Goal: Task Accomplishment & Management: Complete application form

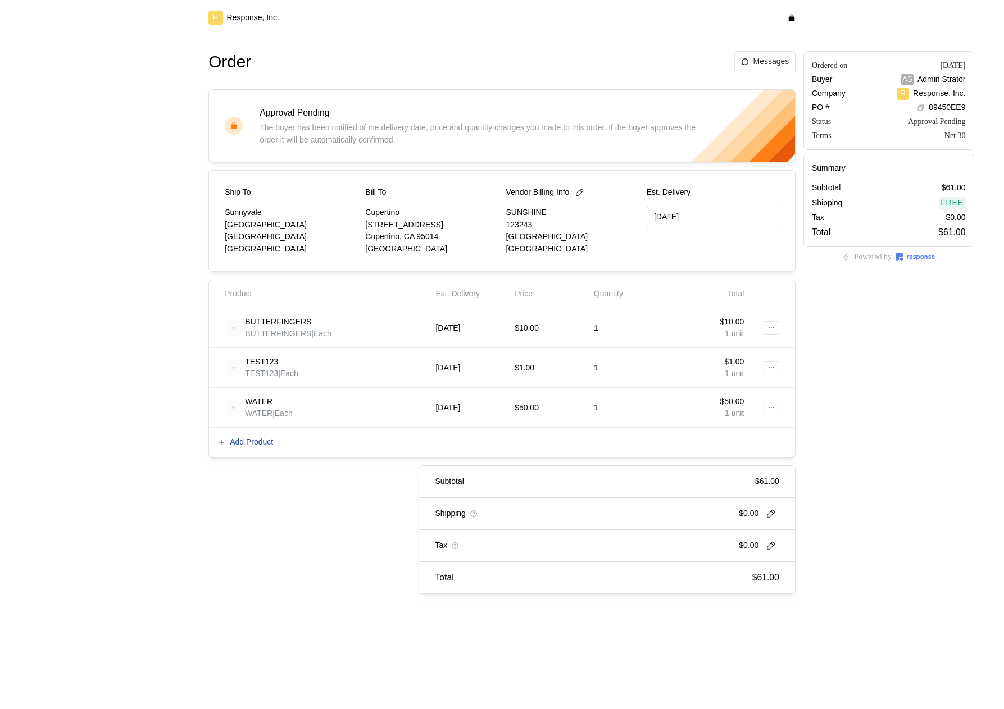
click at [263, 443] on p "Add Product" at bounding box center [251, 442] width 43 height 12
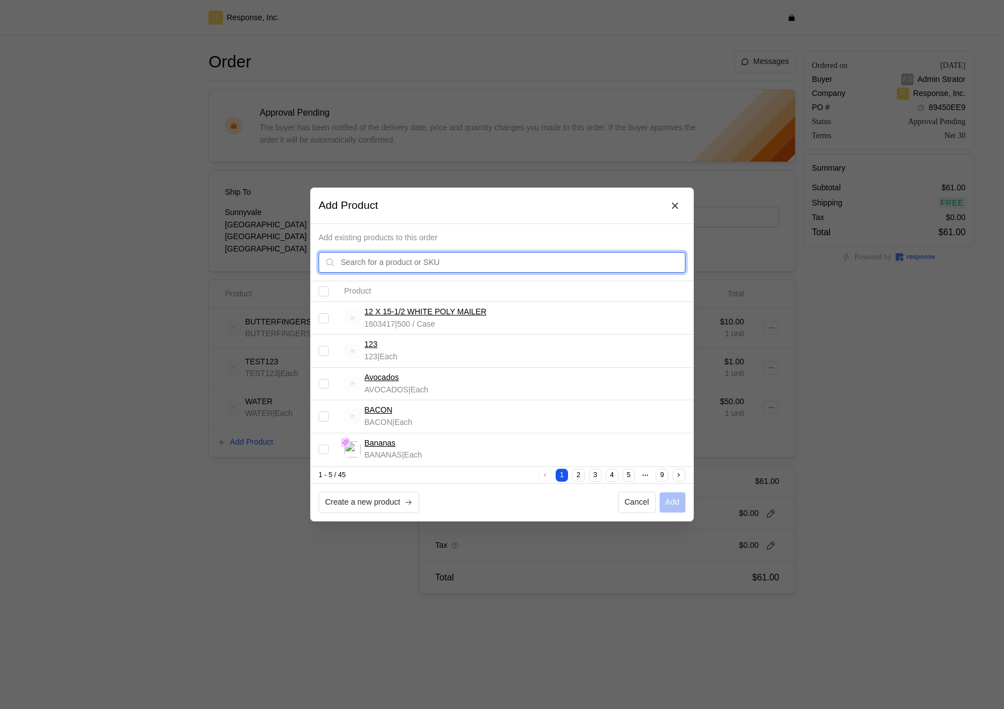
click at [416, 269] on input "text" at bounding box center [510, 263] width 338 height 20
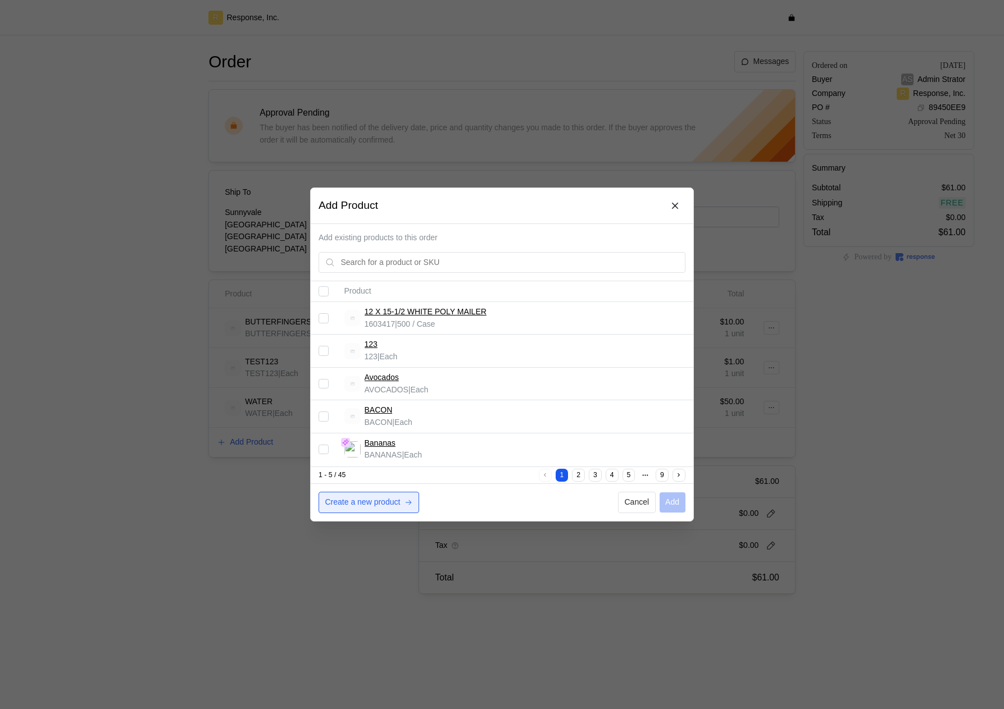
click at [347, 508] on p "Create a new product" at bounding box center [362, 502] width 75 height 12
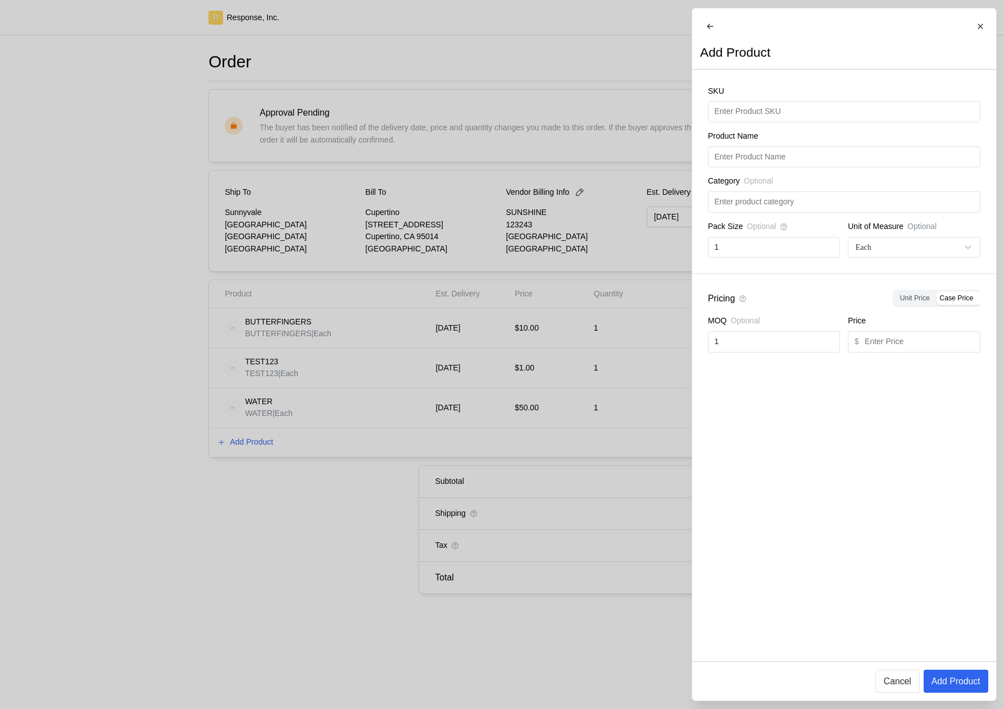
click at [764, 131] on div "SKU Product Name Category Optional Pack Size Optional 1 Unit of Measure Optiona…" at bounding box center [844, 172] width 304 height 204
click at [758, 122] on input "text" at bounding box center [843, 112] width 259 height 20
type input "E"
type input "r"
type input "Redbull"
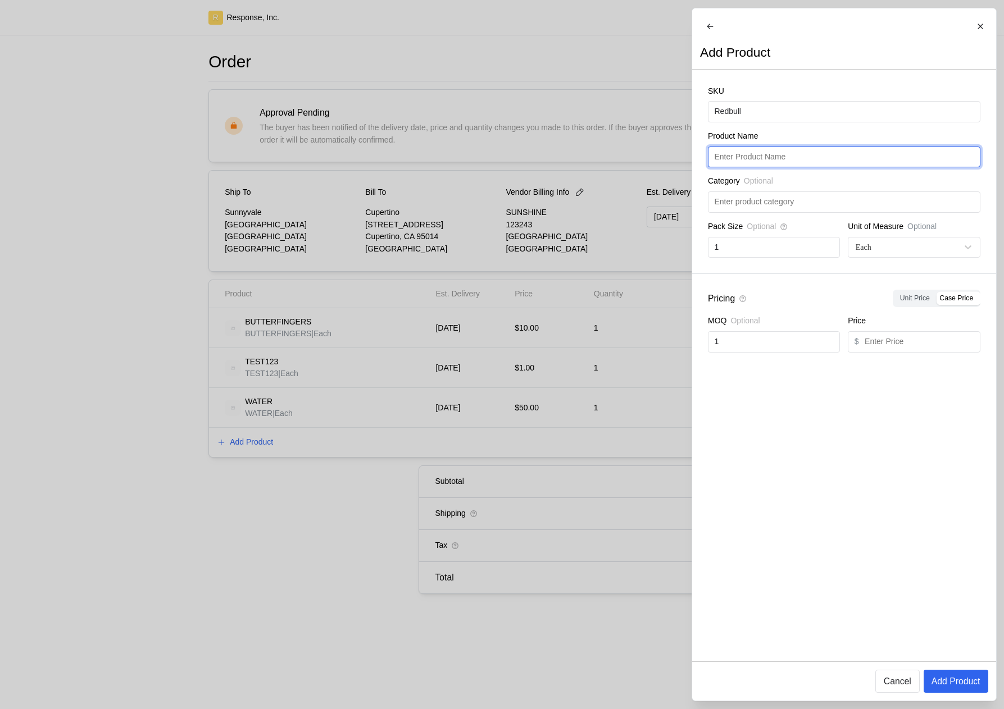
click at [766, 167] on input "text" at bounding box center [843, 157] width 259 height 20
paste input "Redbull"
type input "Redbull"
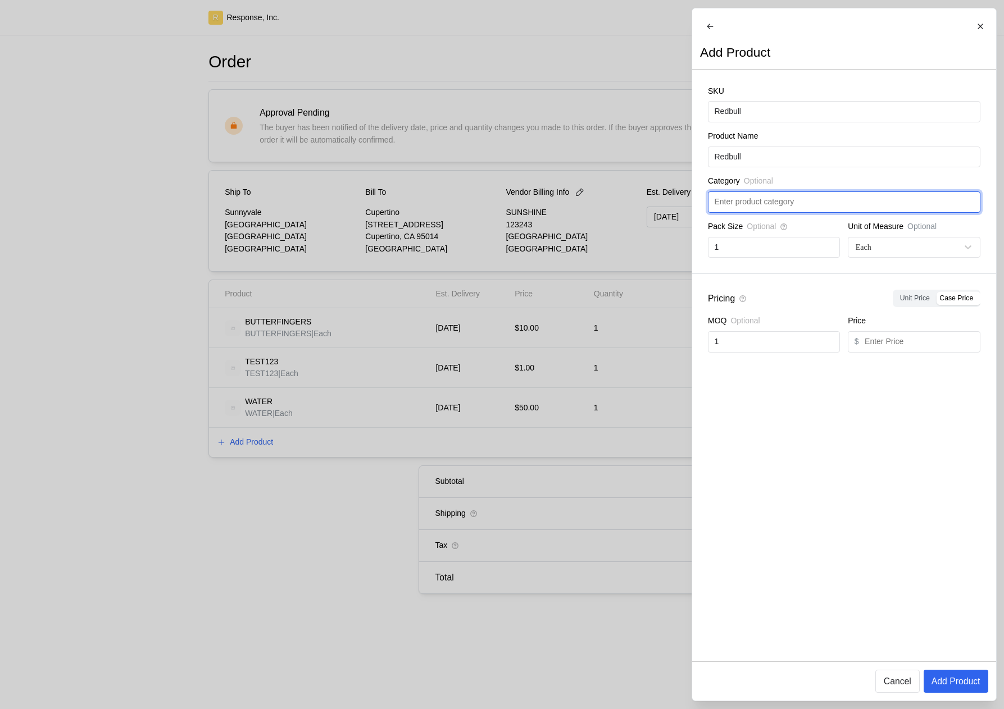
click at [766, 212] on input "text" at bounding box center [843, 202] width 259 height 20
type input "Energy Drink"
click at [878, 350] on input "text" at bounding box center [918, 342] width 109 height 20
type input "39.9"
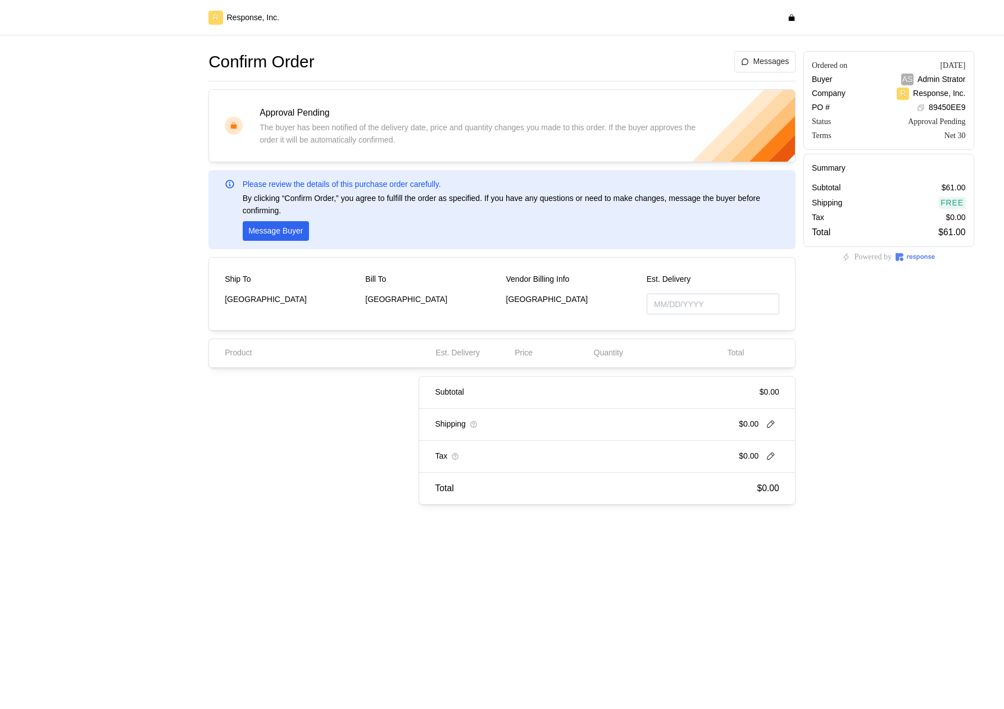
type input "10/31/2025"
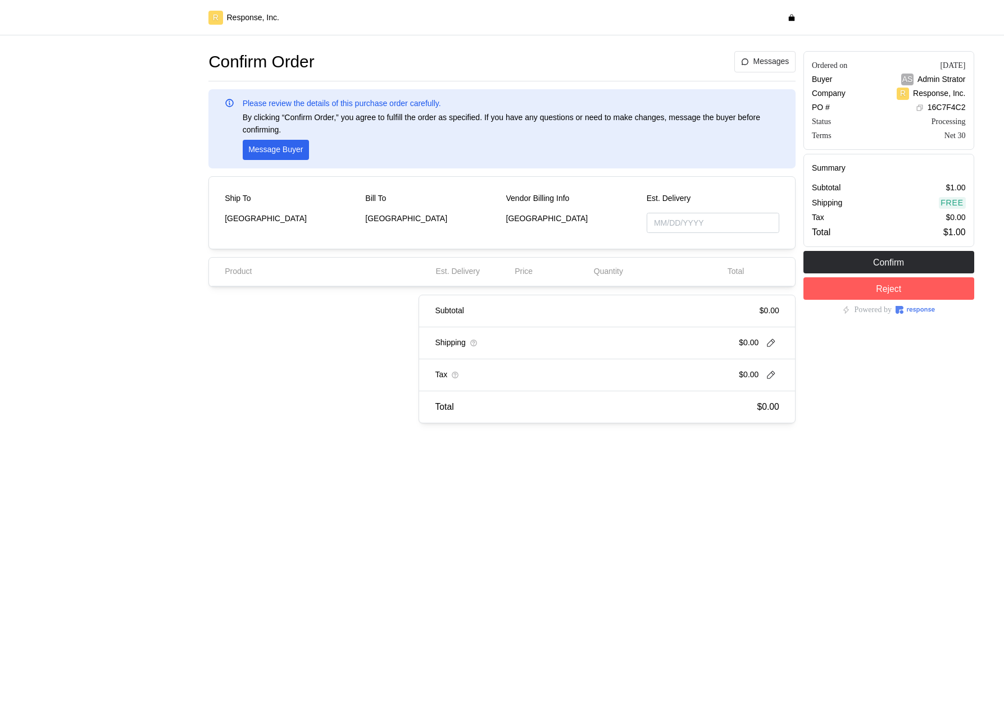
type input "[DATE]"
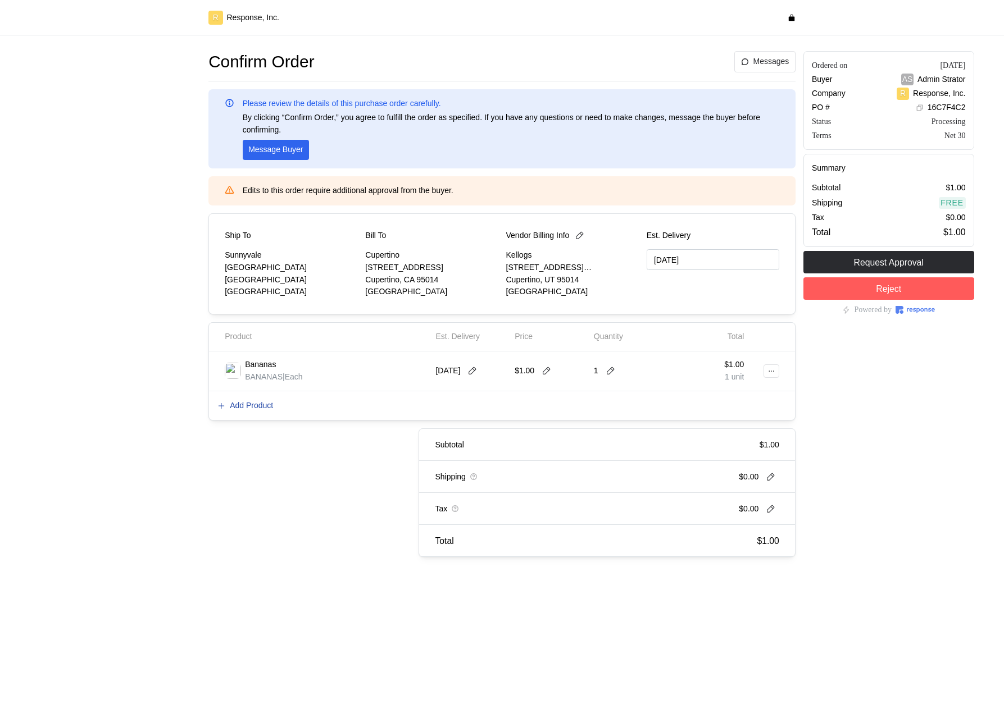
click at [259, 405] on p "Add Product" at bounding box center [251, 406] width 43 height 12
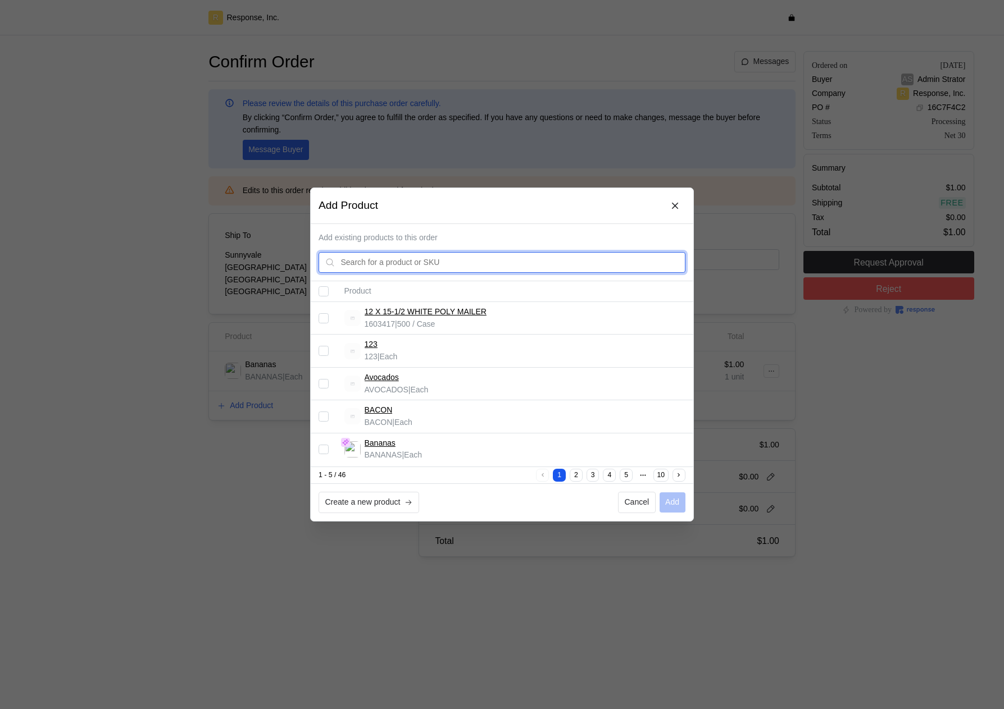
click at [422, 264] on input "text" at bounding box center [510, 263] width 338 height 20
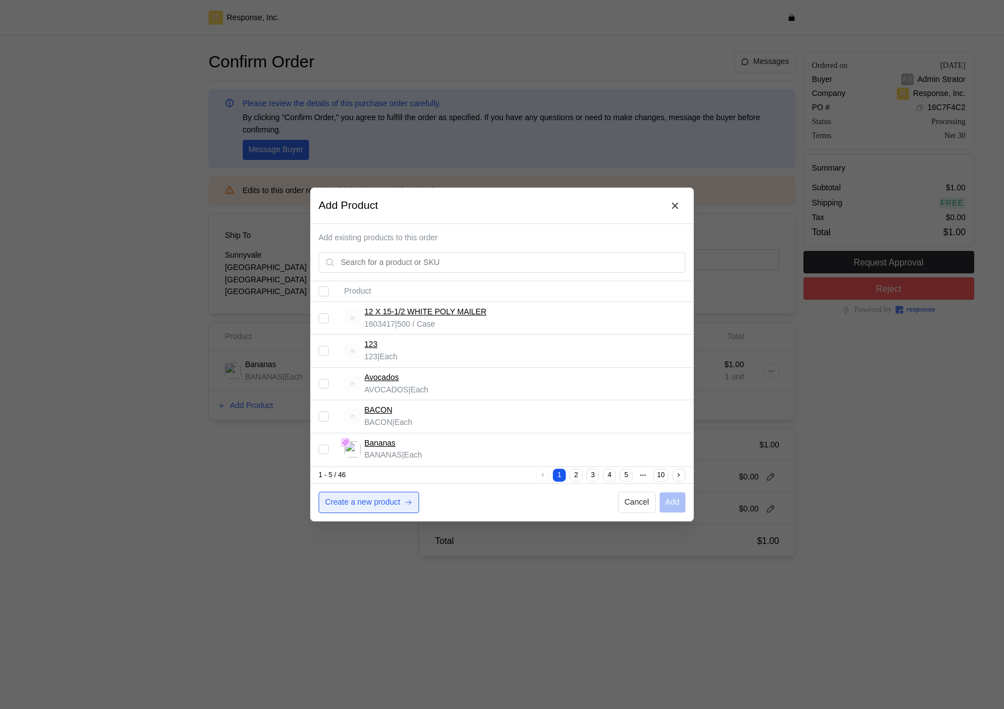
click at [379, 508] on p "Create a new product" at bounding box center [362, 502] width 75 height 12
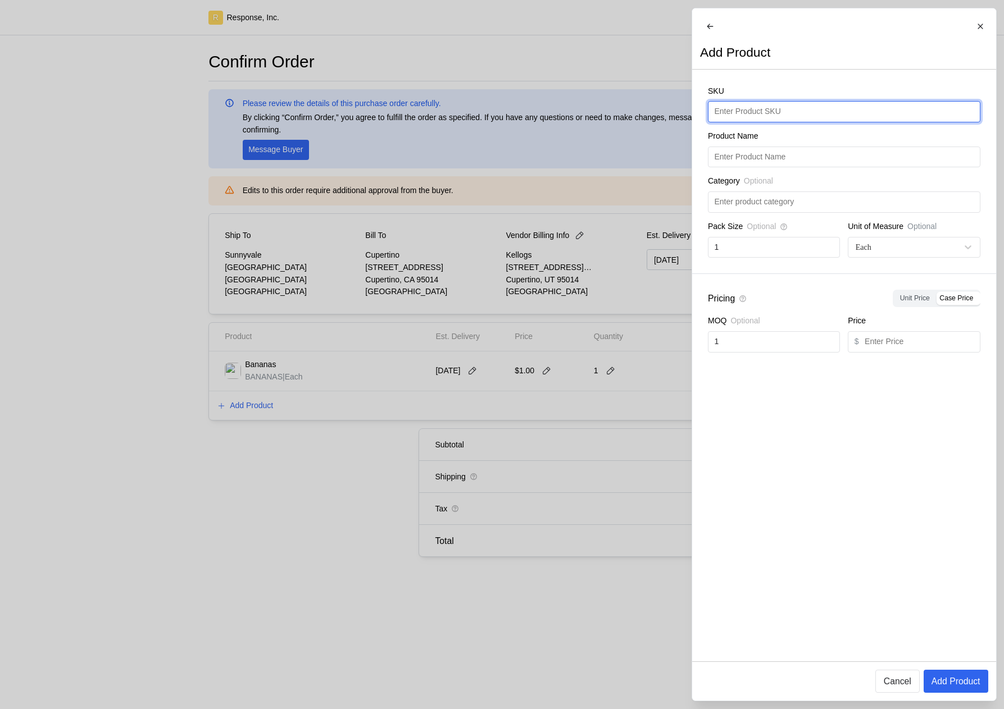
click at [777, 122] on input "text" at bounding box center [843, 112] width 259 height 20
type input "Oranges"
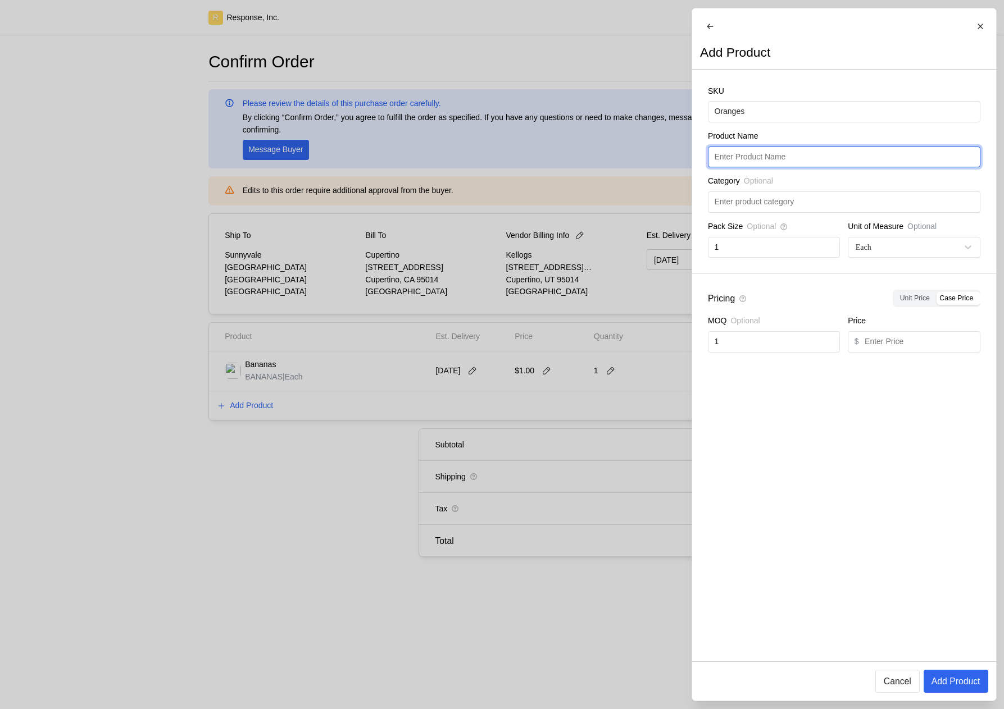
click at [778, 158] on input "text" at bounding box center [843, 157] width 259 height 20
paste input "Oranges"
type input "Oranges"
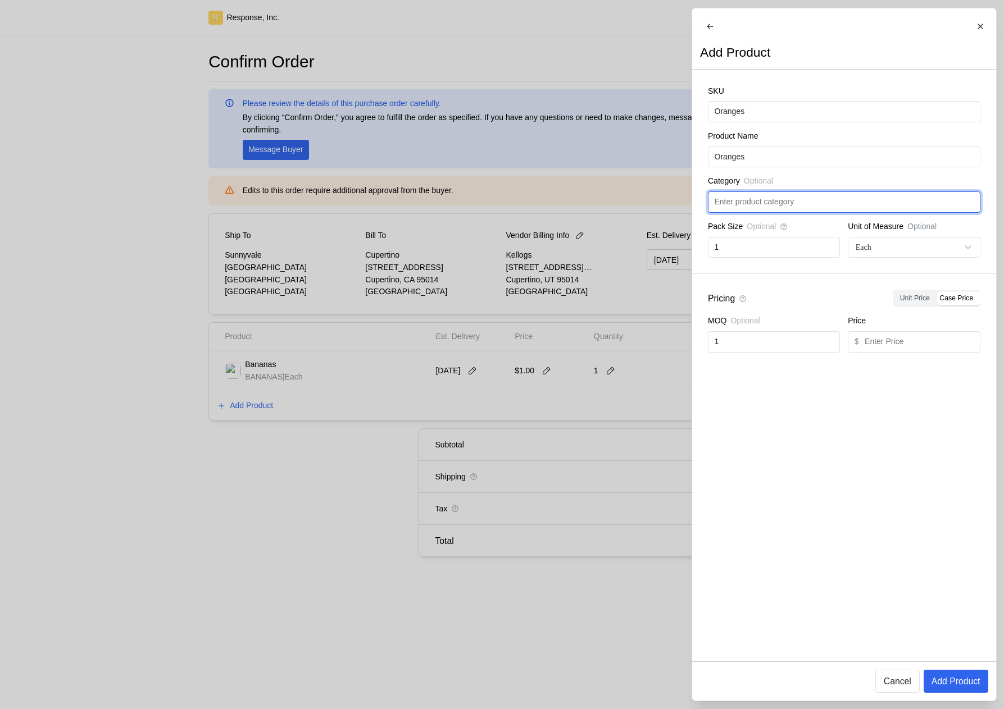
click at [760, 209] on input "text" at bounding box center [843, 202] width 259 height 20
type input "Produce"
click at [883, 343] on input "text" at bounding box center [918, 342] width 109 height 20
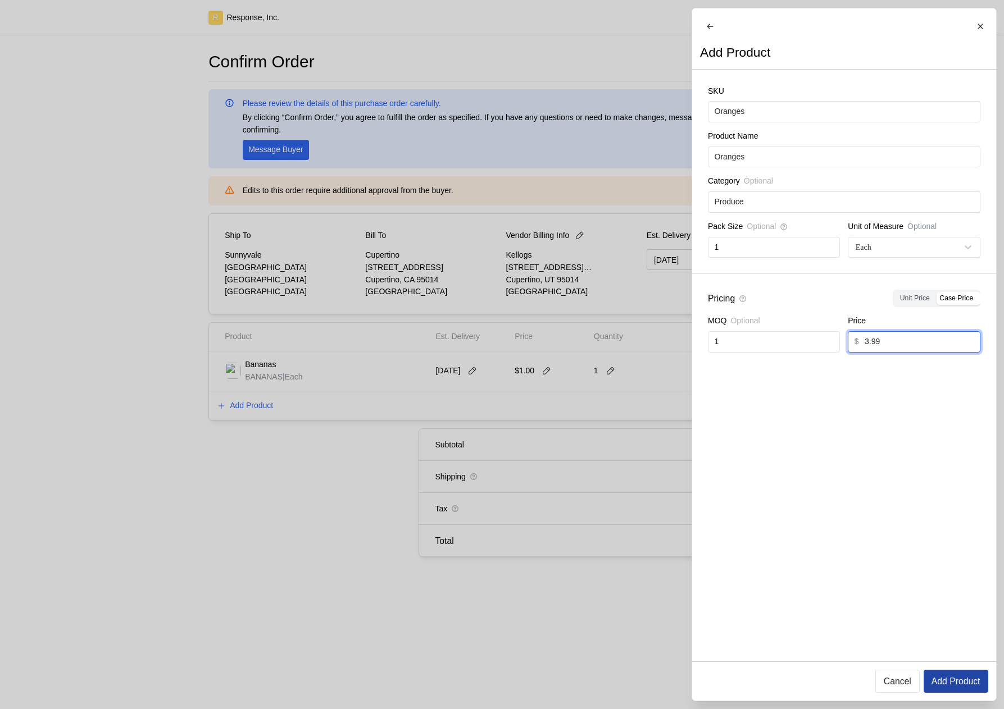
type input "3.99"
click at [972, 683] on p "Add Product" at bounding box center [955, 681] width 49 height 14
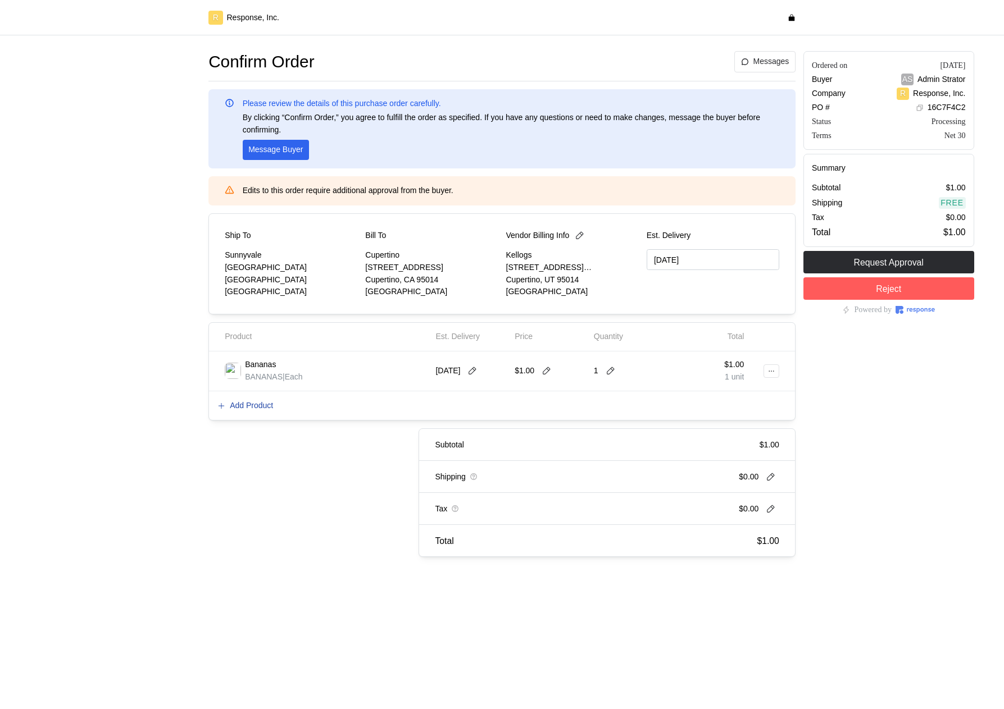
click at [262, 406] on p "Add Product" at bounding box center [251, 406] width 43 height 12
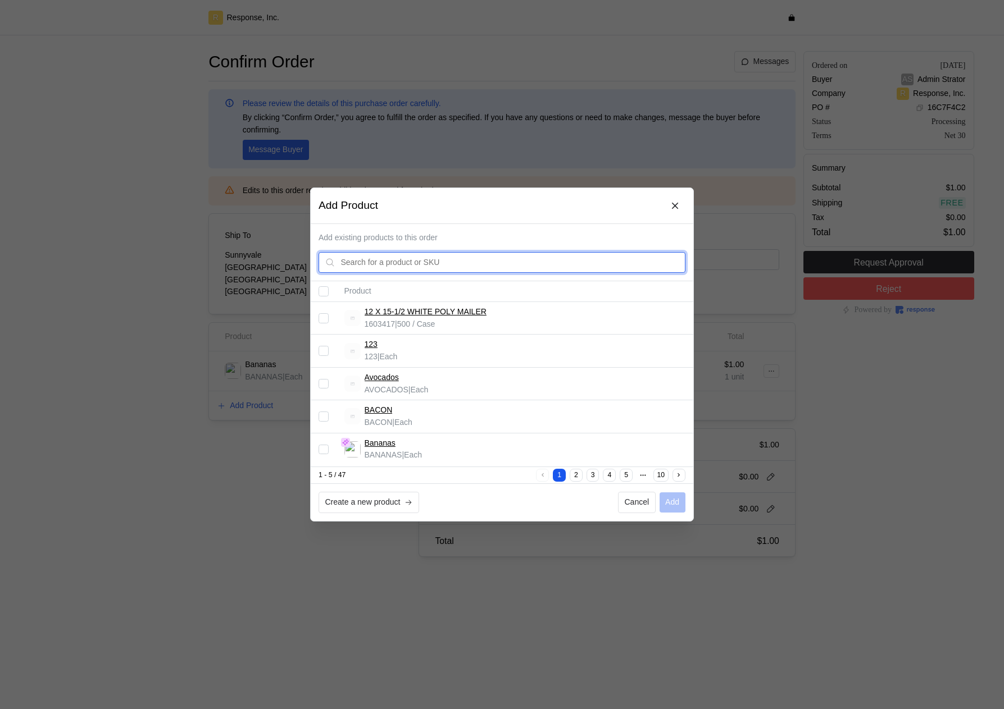
click at [408, 260] on input "text" at bounding box center [510, 263] width 338 height 20
type input "orange"
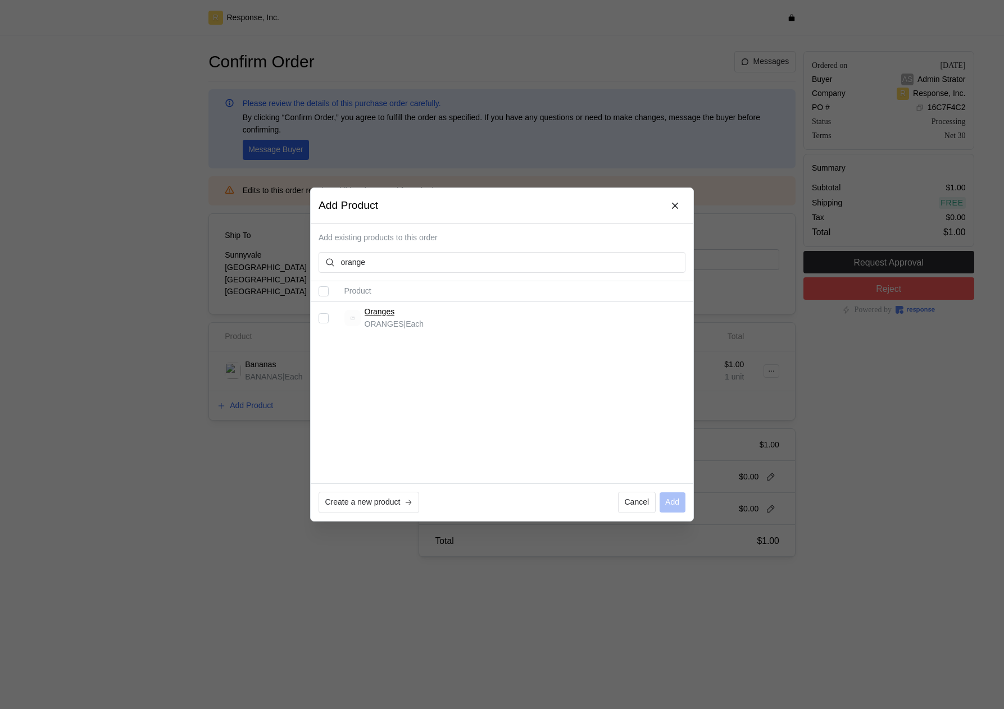
click at [323, 320] on input "Select record 1" at bounding box center [323, 318] width 10 height 10
checkbox input "true"
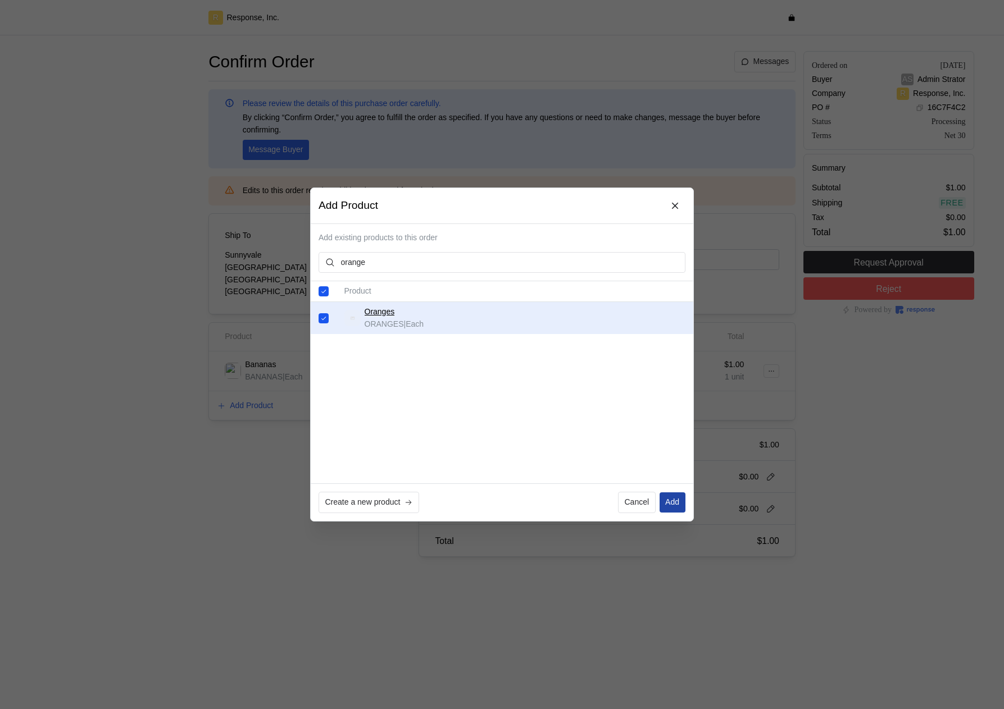
click at [679, 504] on button "Add" at bounding box center [672, 503] width 26 height 20
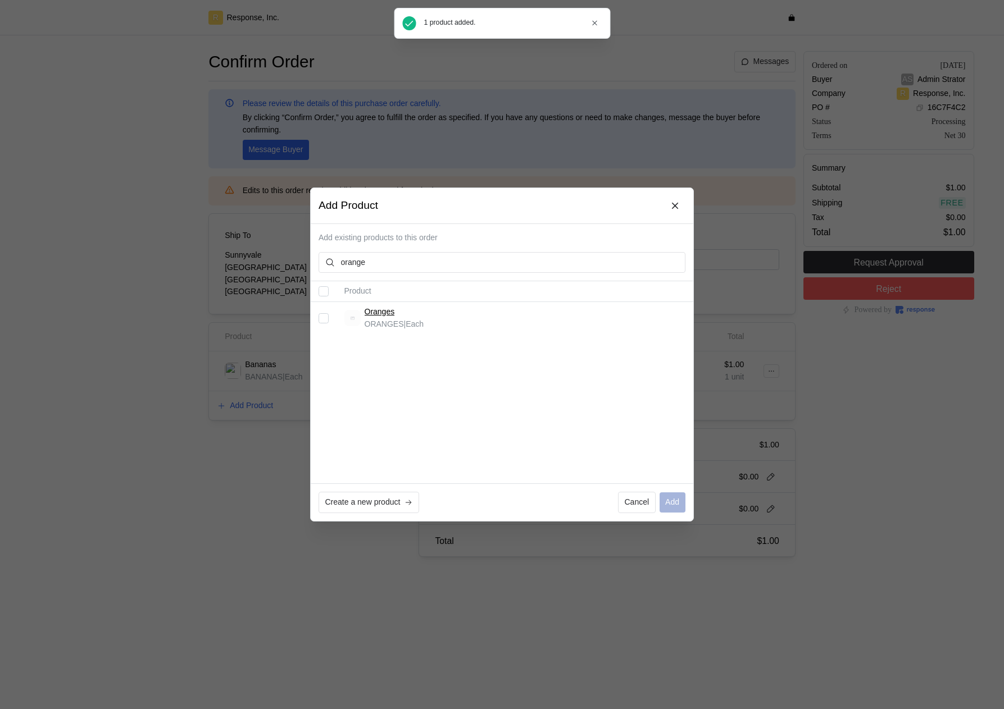
checkbox input "false"
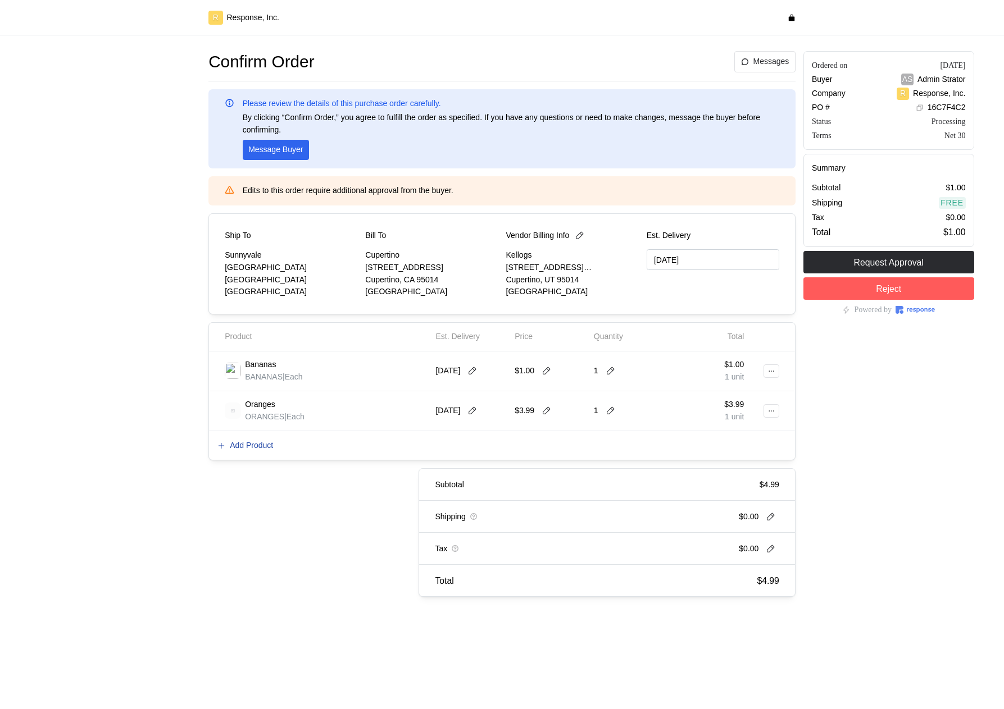
click at [258, 448] on p "Add Product" at bounding box center [251, 446] width 43 height 12
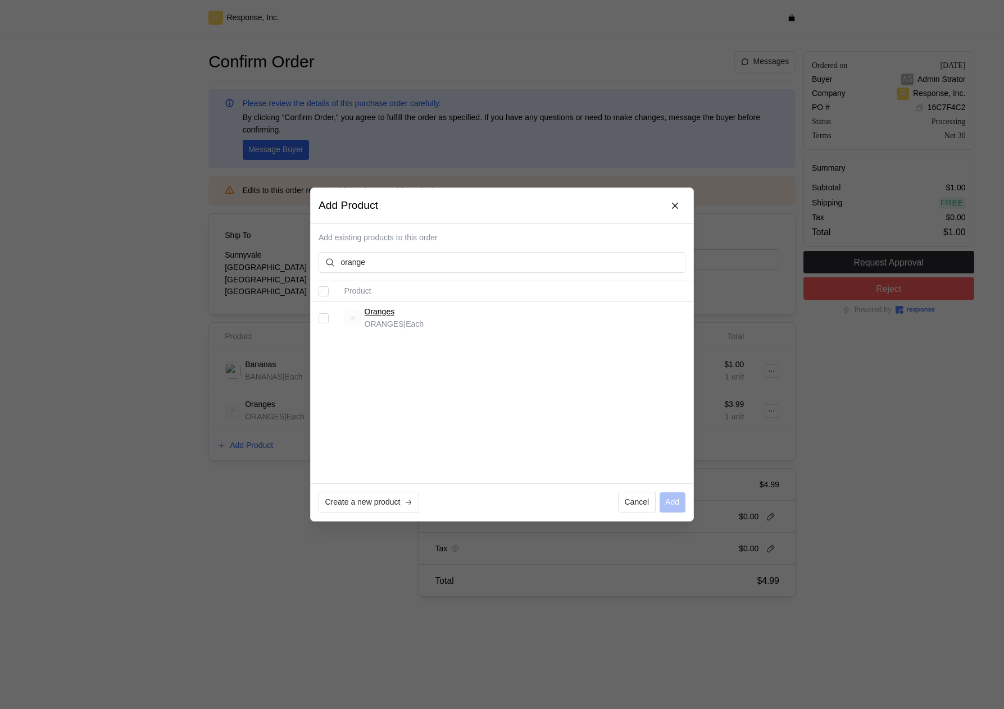
click at [630, 379] on div "Product Oranges ORANGES | Each" at bounding box center [502, 382] width 382 height 202
click at [677, 208] on icon at bounding box center [676, 206] width 10 height 10
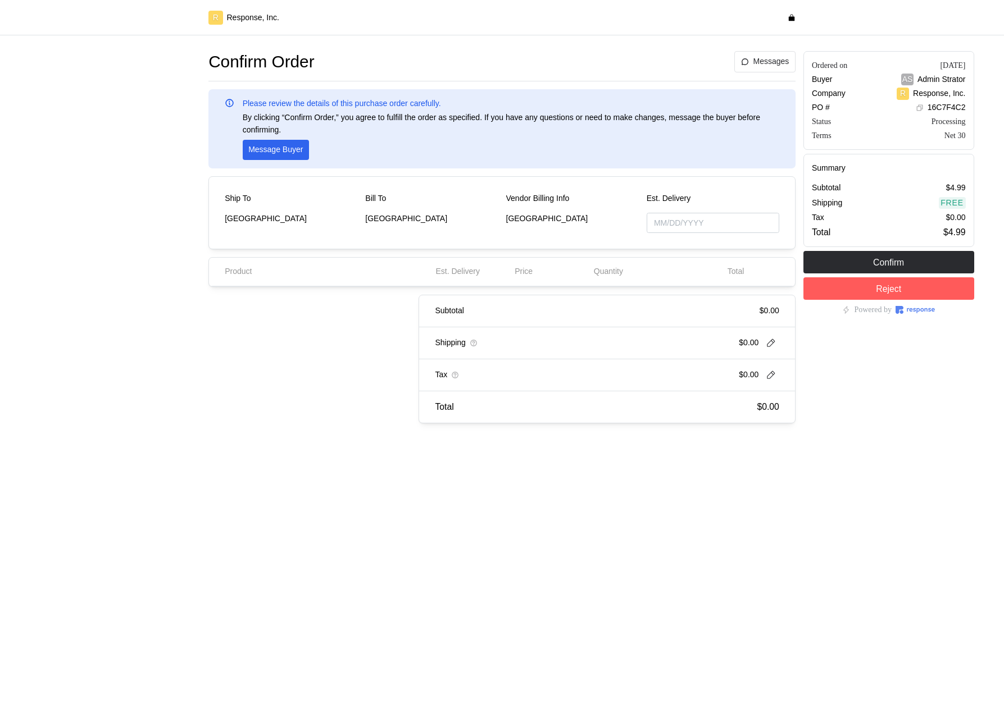
type input "[DATE]"
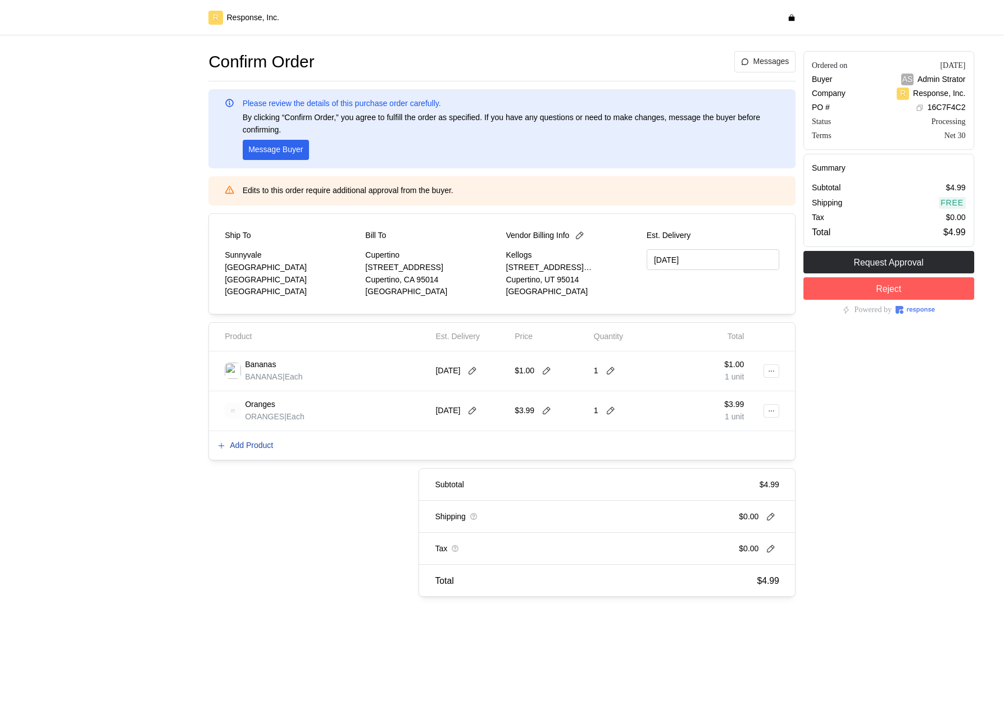
click at [268, 446] on p "Add Product" at bounding box center [251, 446] width 43 height 12
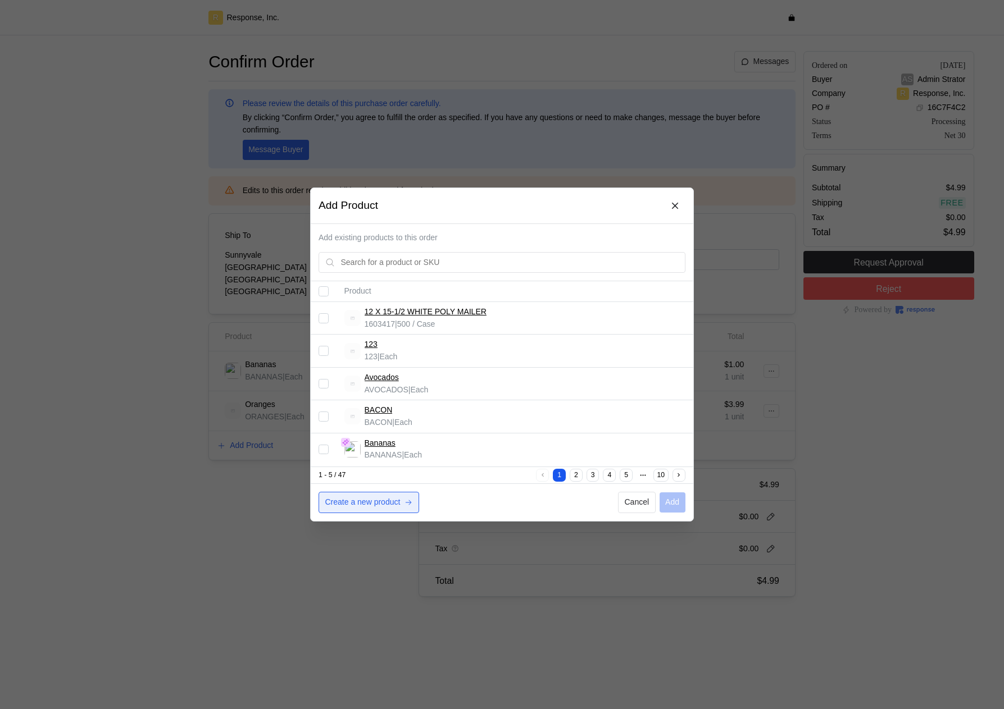
click at [385, 502] on p "Create a new product" at bounding box center [362, 502] width 75 height 12
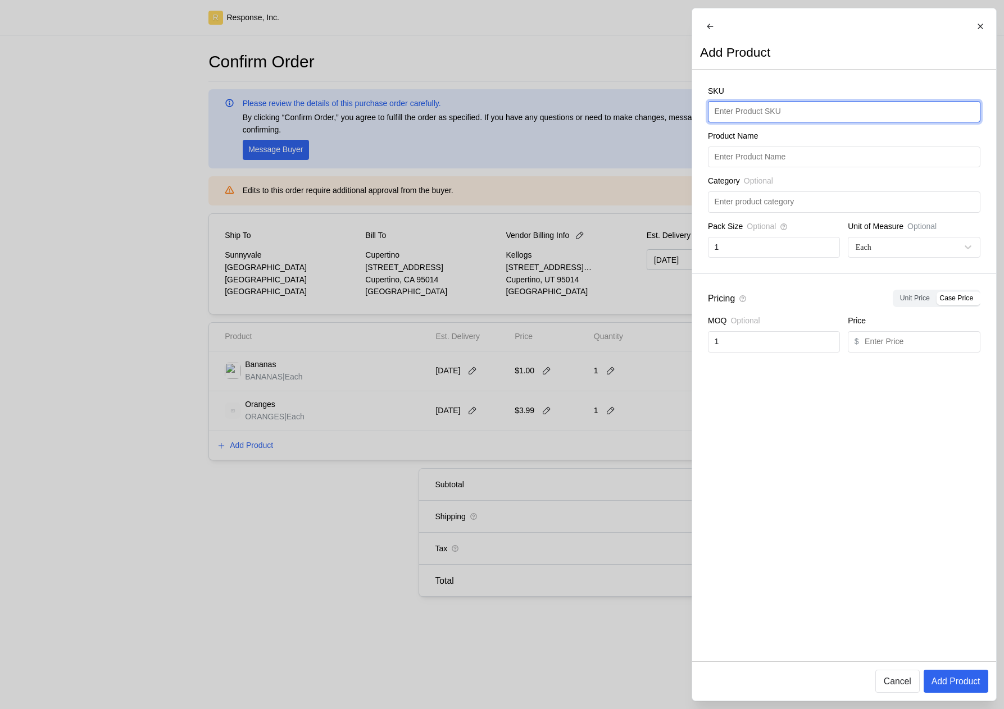
click at [789, 120] on input "text" at bounding box center [843, 112] width 259 height 20
type input "Kiwis"
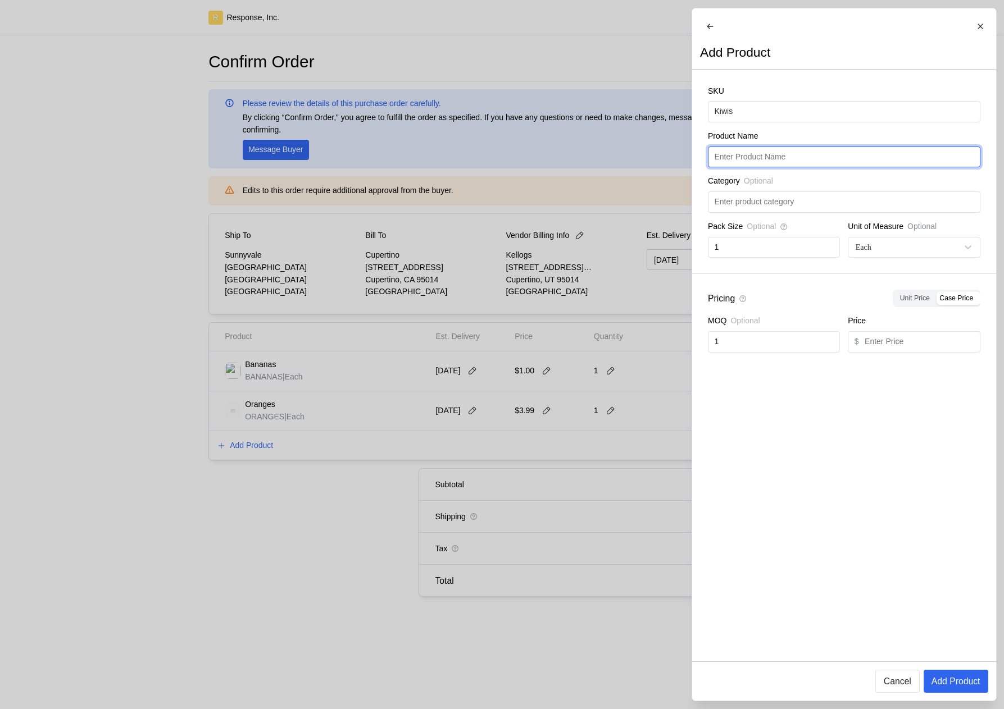
click at [758, 163] on input "text" at bounding box center [843, 157] width 259 height 20
paste input "Kiwis"
type input "Kiwis"
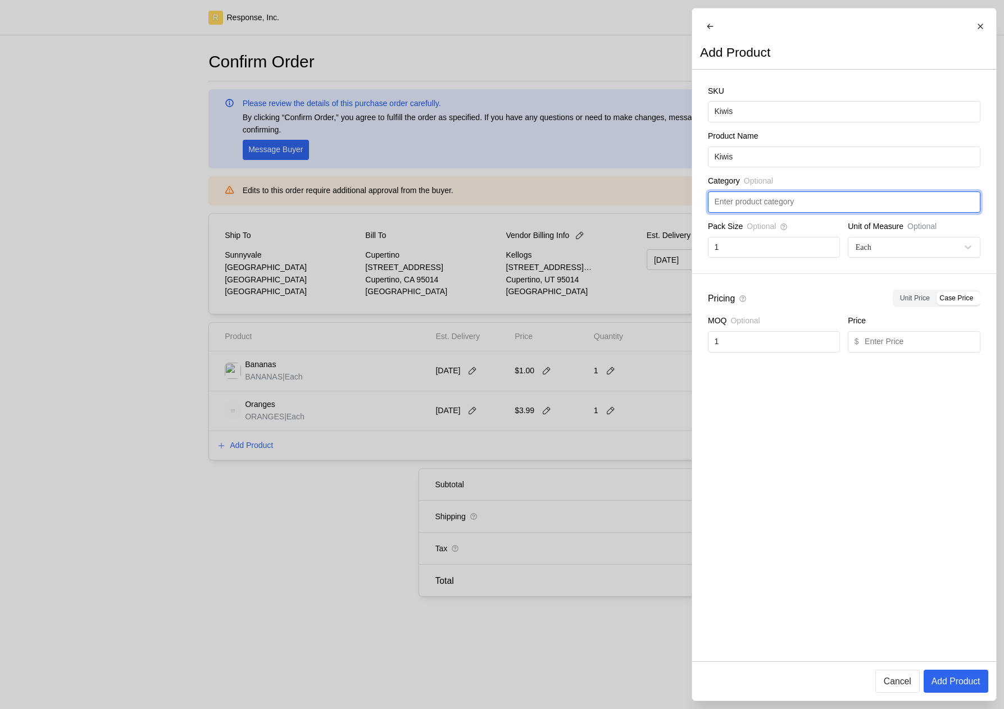
click at [759, 212] on input "text" at bounding box center [843, 202] width 259 height 20
type input "Produce"
click at [926, 352] on input "text" at bounding box center [918, 342] width 109 height 20
click at [925, 351] on input "text" at bounding box center [918, 342] width 109 height 20
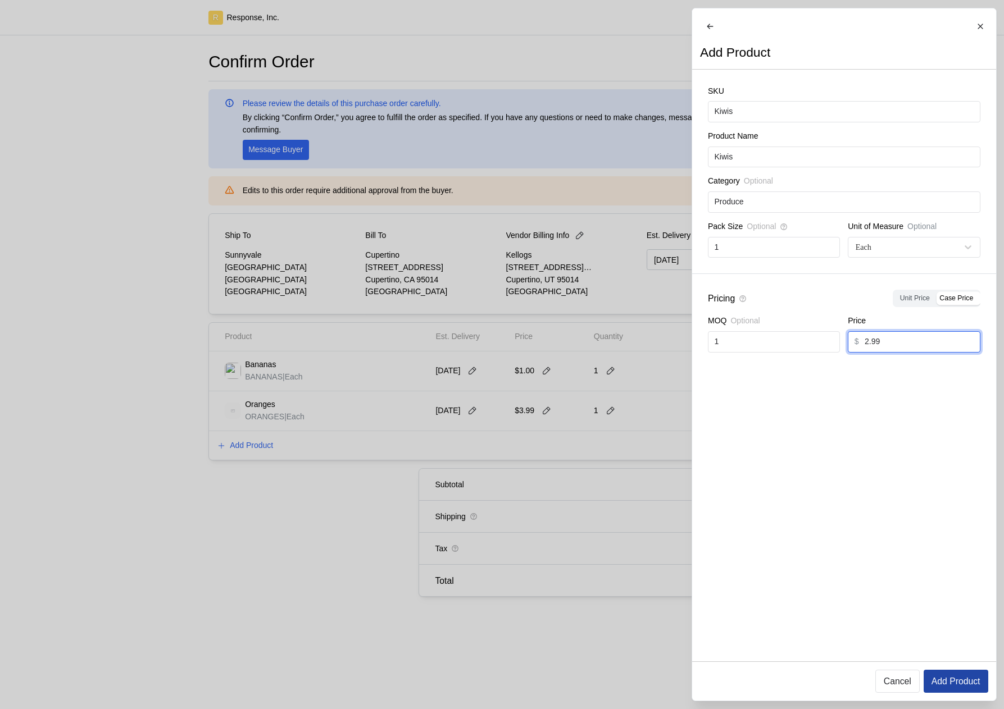
type input "2.99"
click at [946, 682] on p "Add Product" at bounding box center [955, 681] width 49 height 14
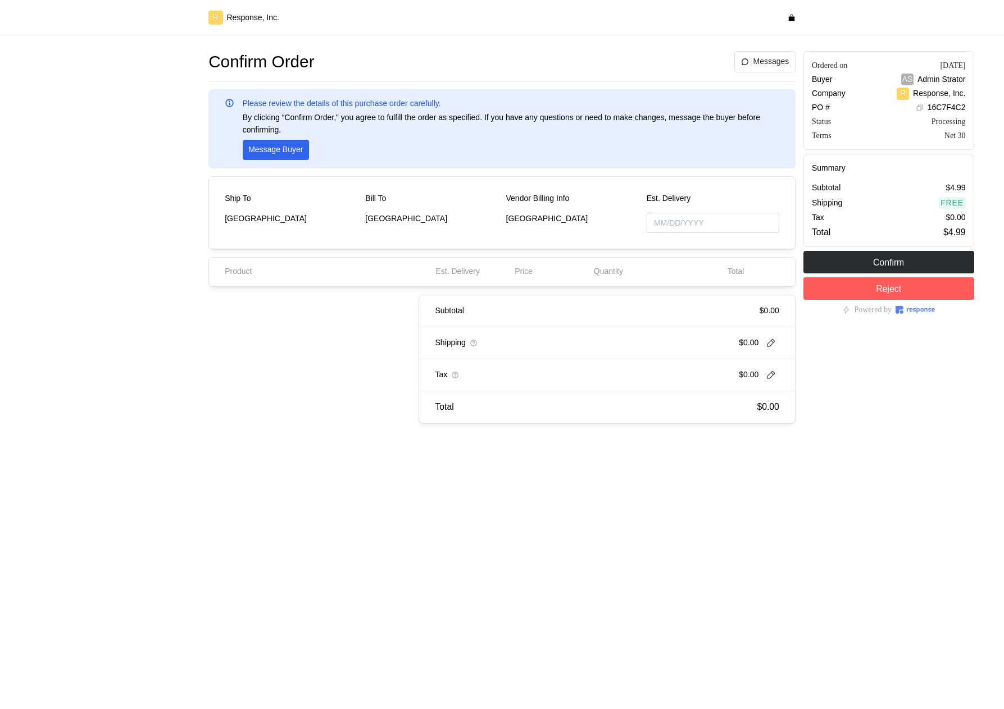
type input "[DATE]"
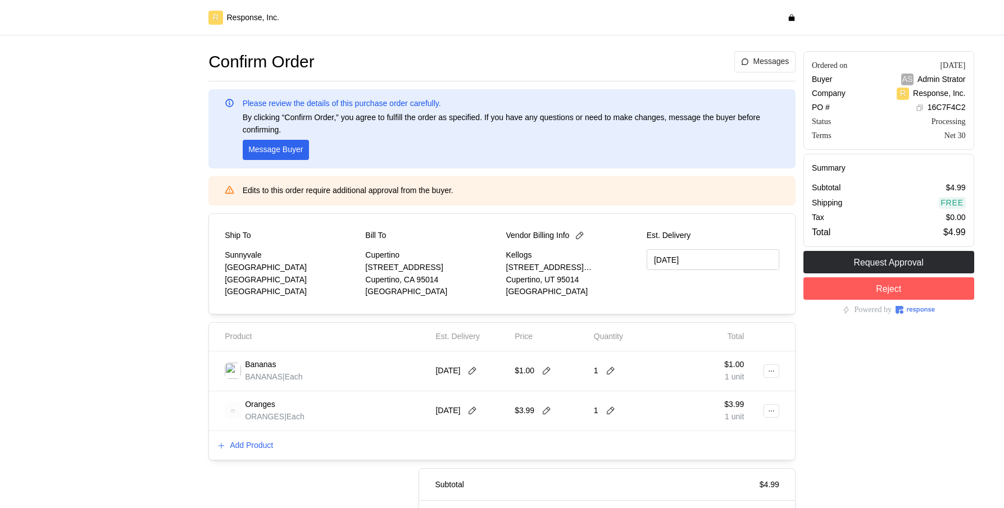
click at [762, 244] on div "Est. Delivery [DATE]" at bounding box center [712, 264] width 133 height 69
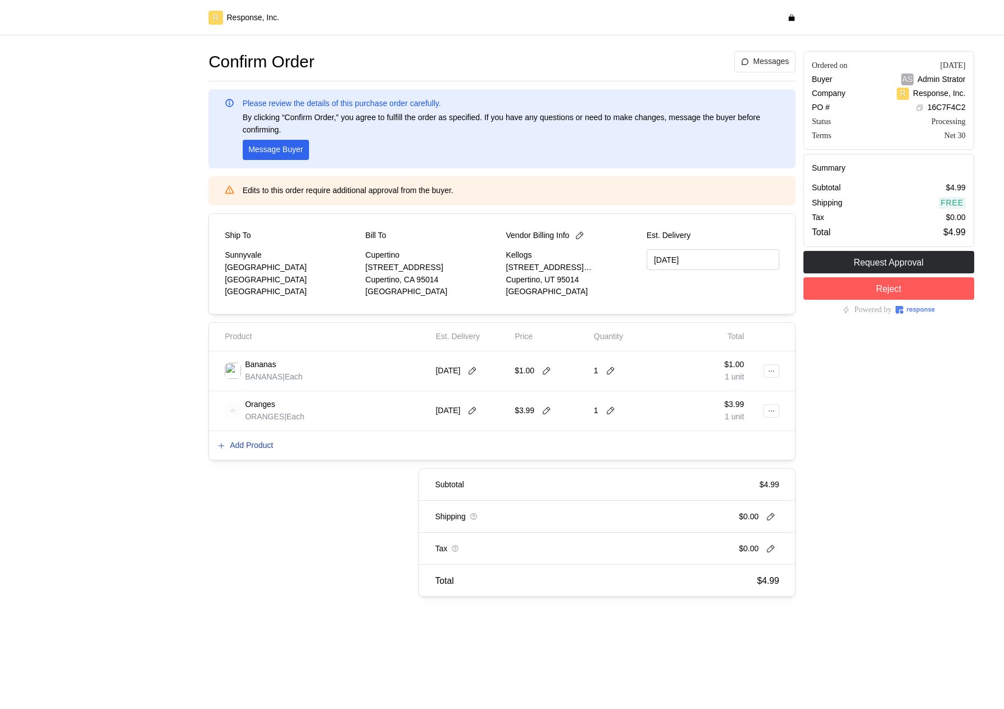
click at [252, 441] on p "Add Product" at bounding box center [251, 446] width 43 height 12
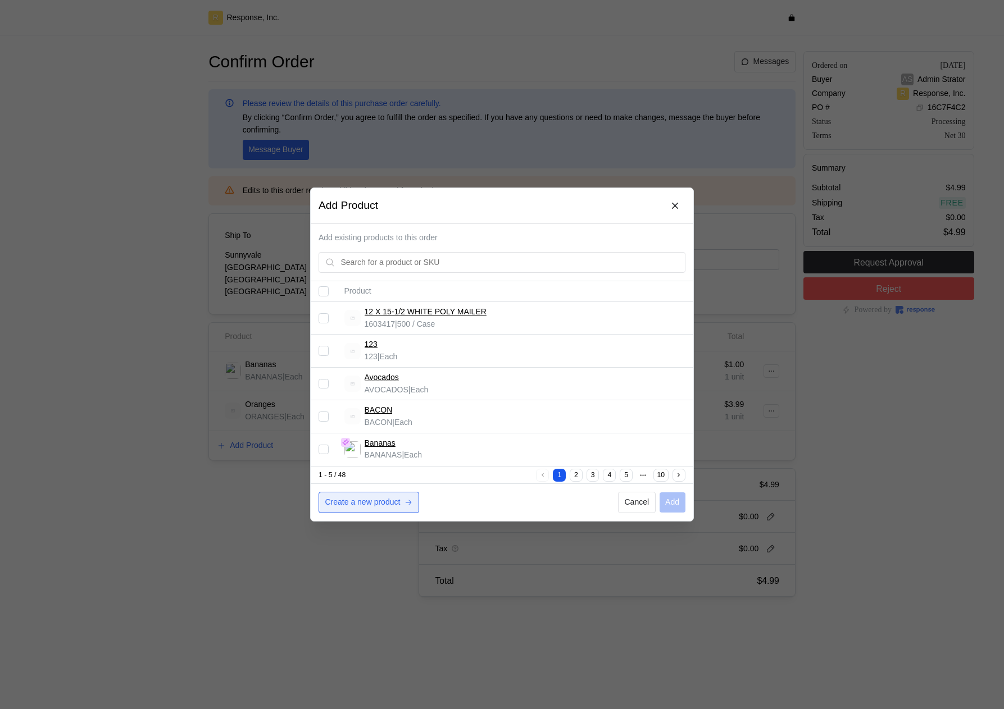
click at [396, 502] on p "Create a new product" at bounding box center [362, 502] width 75 height 12
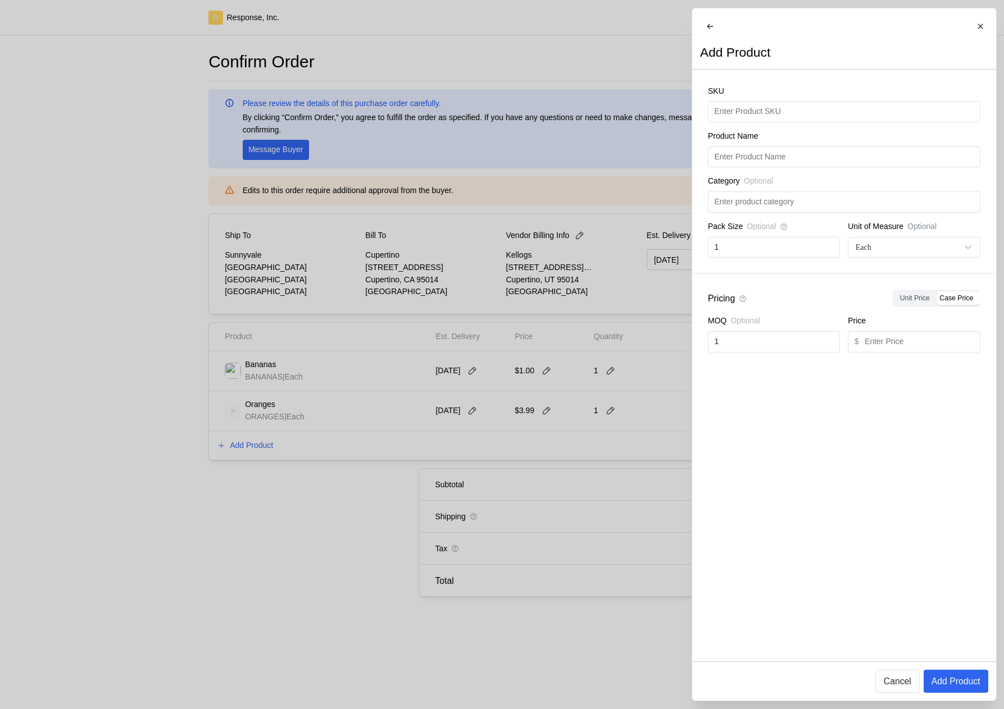
click at [565, 191] on div at bounding box center [502, 354] width 1004 height 709
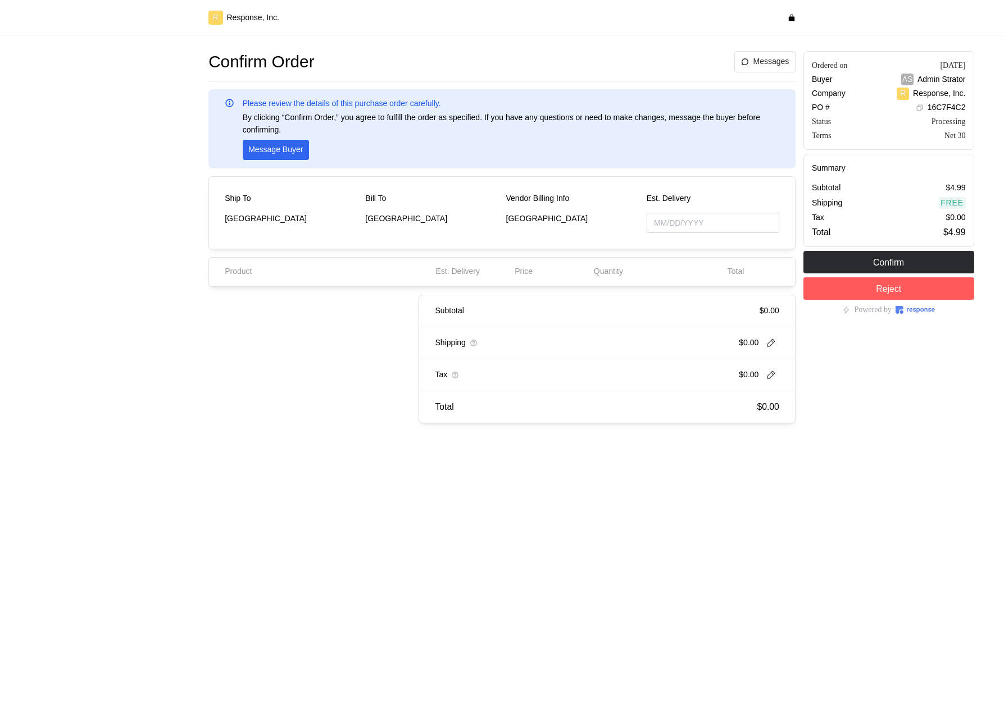
type input "[DATE]"
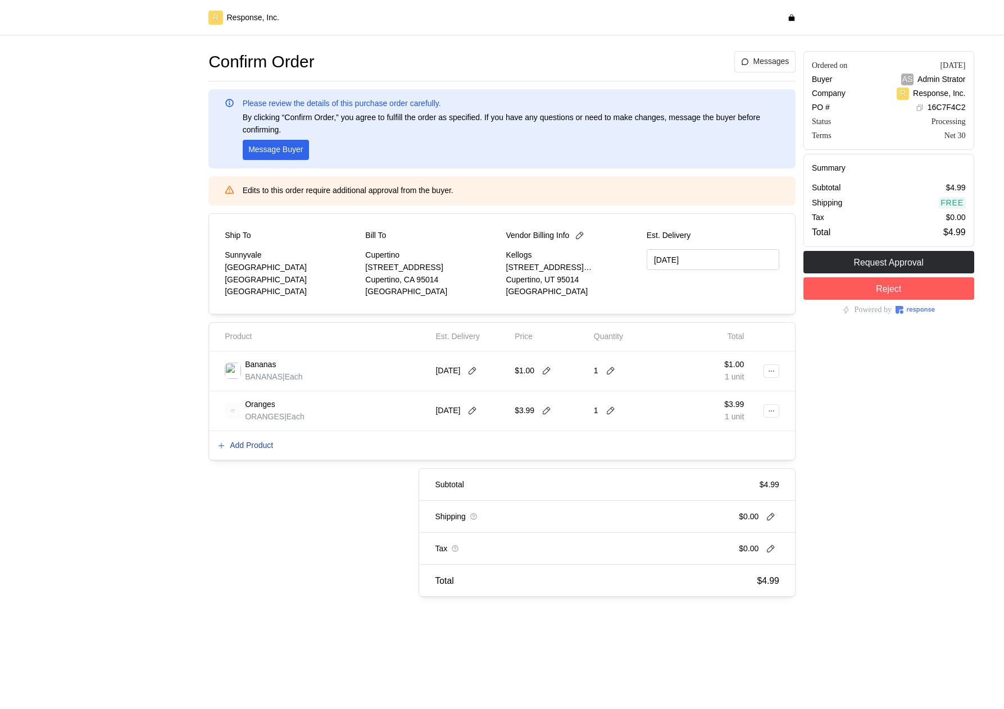
click at [266, 447] on p "Add Product" at bounding box center [251, 446] width 43 height 12
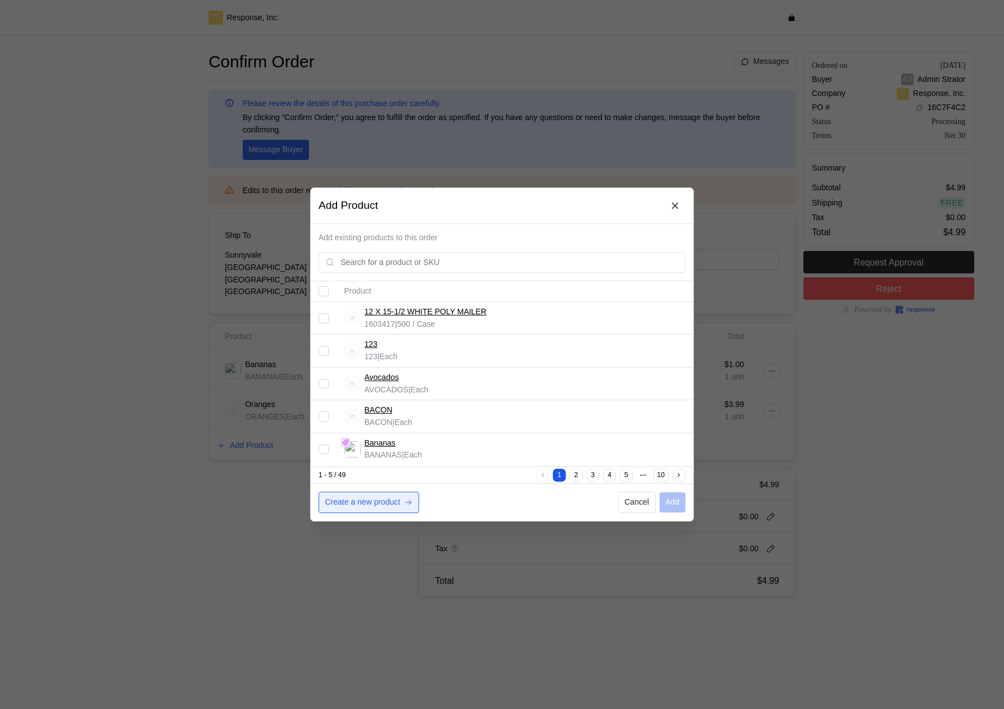
click at [408, 498] on button "Create a new product" at bounding box center [368, 502] width 101 height 21
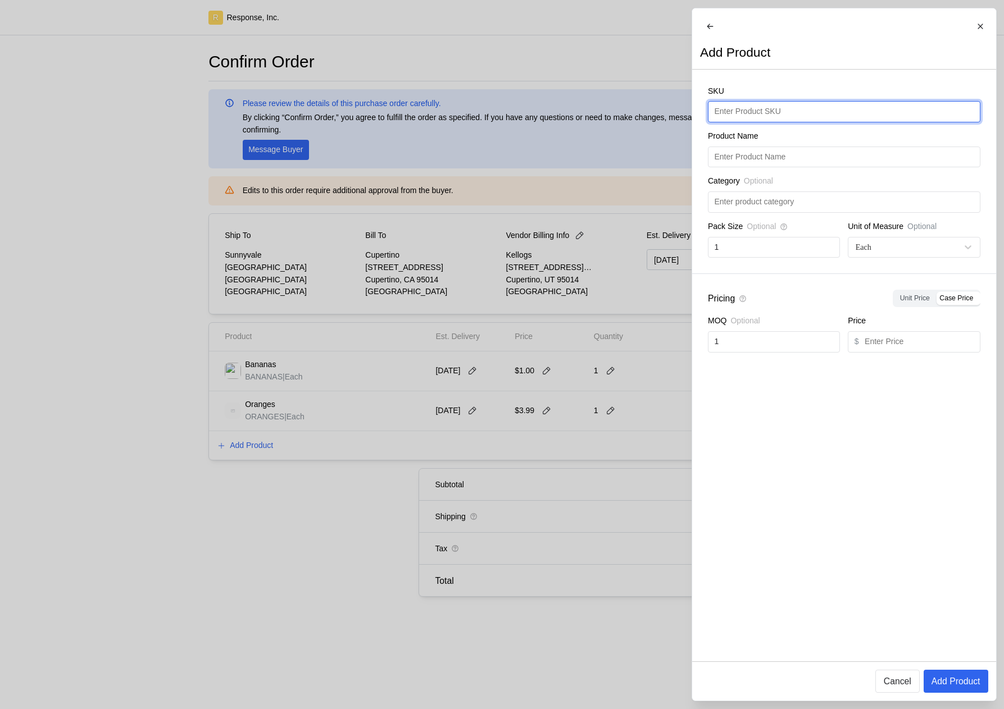
click at [776, 117] on input "text" at bounding box center [843, 112] width 259 height 20
type input "Apples"
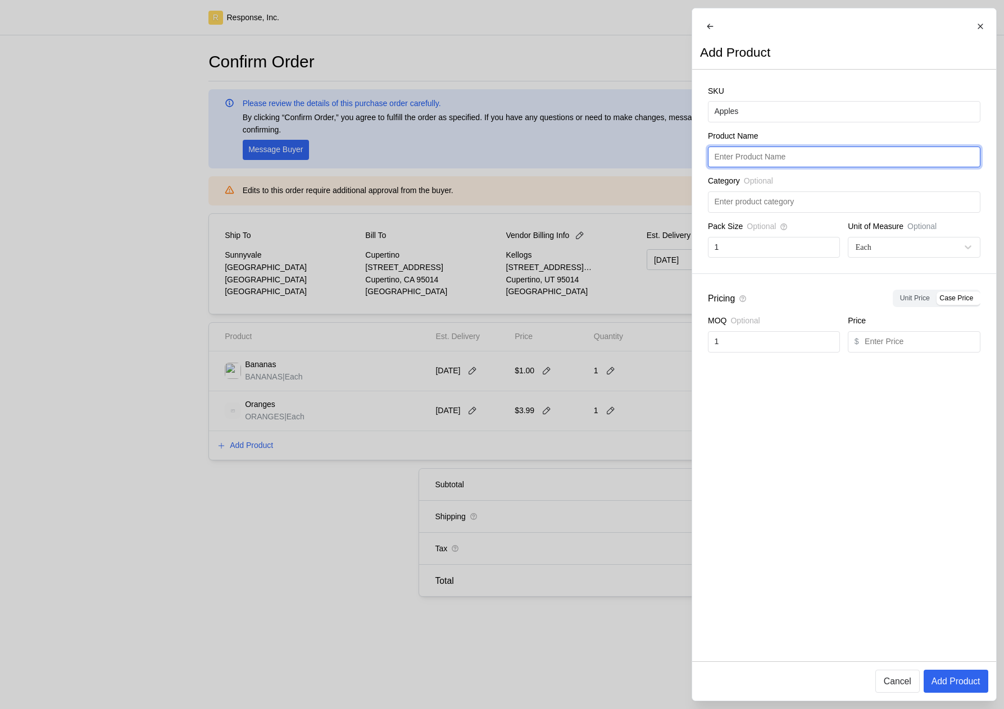
click at [774, 162] on input "text" at bounding box center [843, 157] width 259 height 20
paste input "Apples"
type input "Apples"
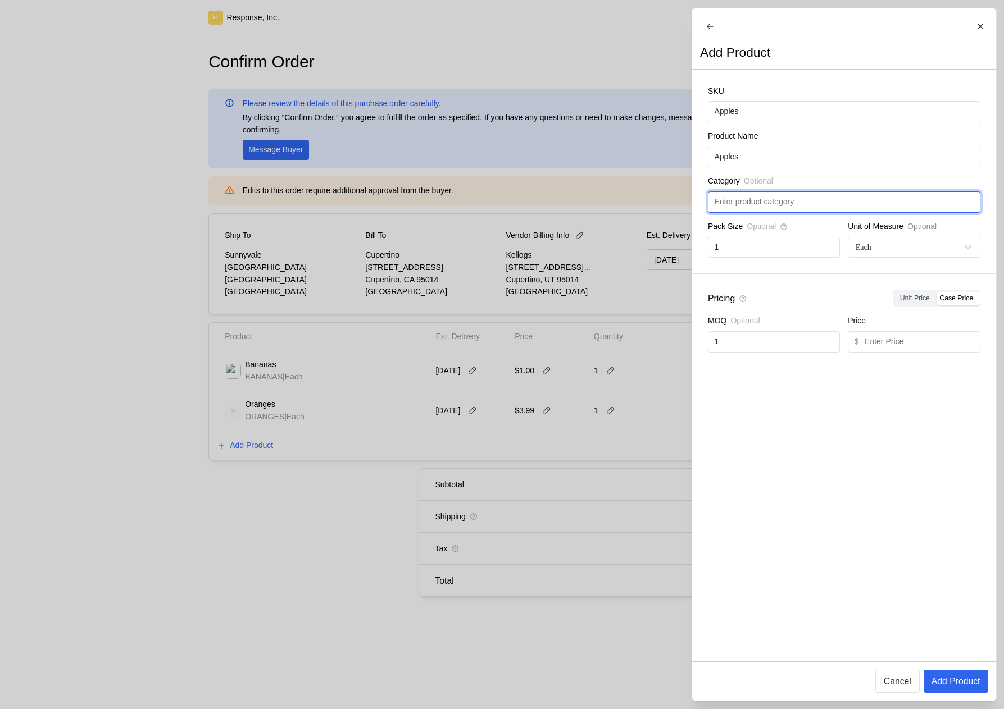
click at [795, 212] on input "text" at bounding box center [843, 202] width 259 height 20
type input "Produce"
click at [900, 347] on input "text" at bounding box center [918, 342] width 109 height 20
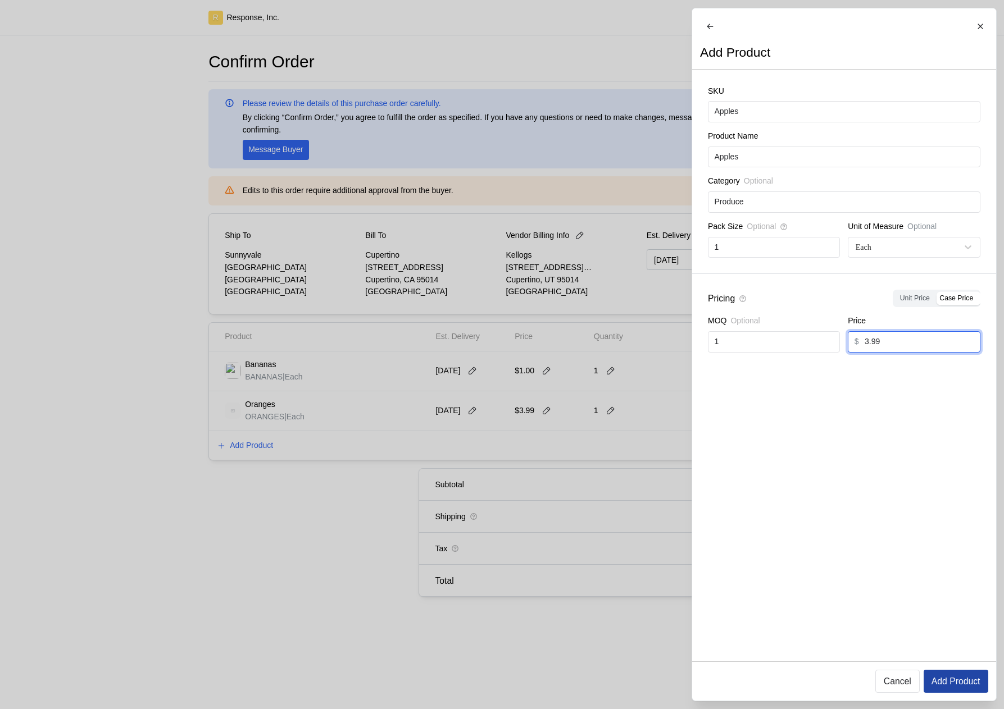
type input "3.99"
click at [947, 677] on p "Add Product" at bounding box center [955, 681] width 49 height 14
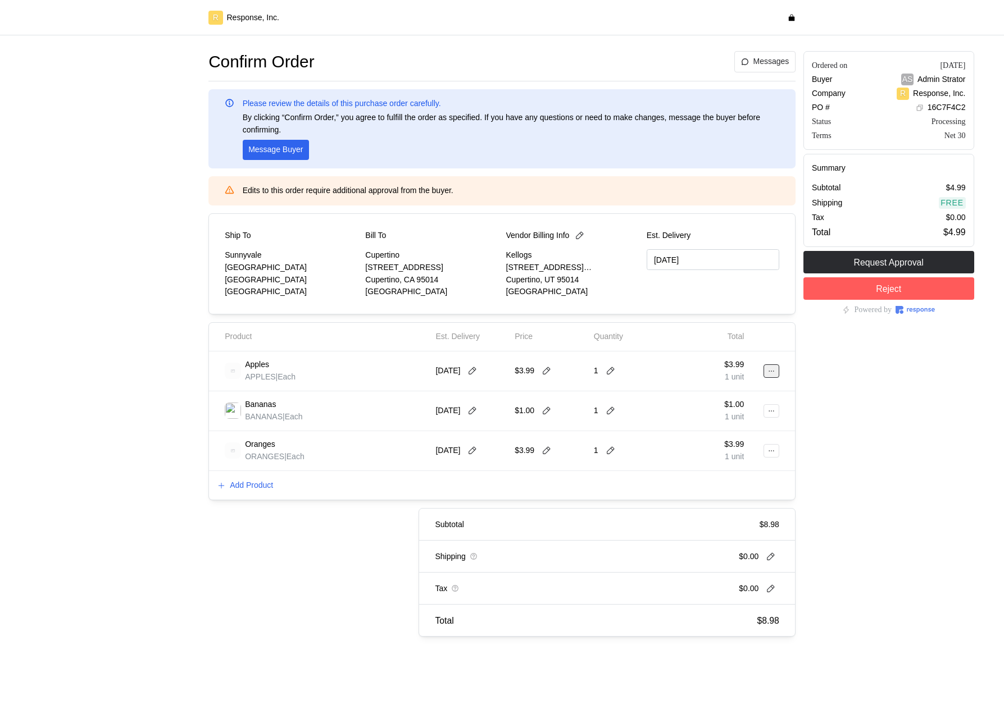
click at [766, 367] on button at bounding box center [771, 370] width 16 height 13
click at [740, 394] on p "Edit" at bounding box center [735, 395] width 72 height 12
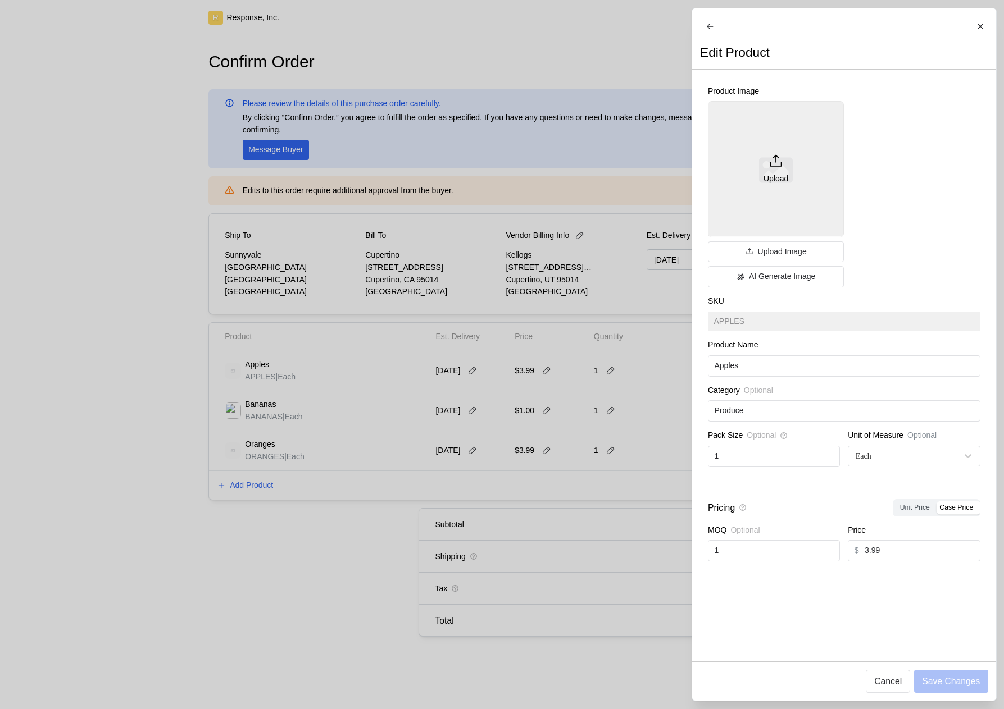
click at [771, 196] on div "Upload" at bounding box center [776, 169] width 136 height 136
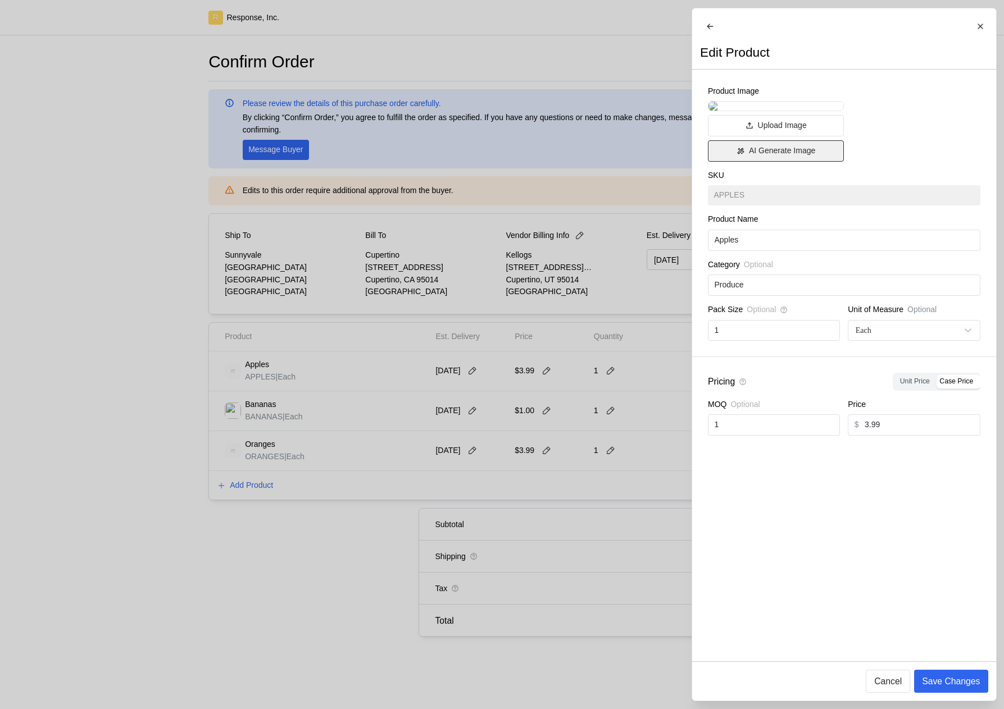
click at [792, 157] on p "AI Generate Image" at bounding box center [781, 151] width 66 height 12
click at [971, 682] on p "Save Changes" at bounding box center [951, 681] width 58 height 14
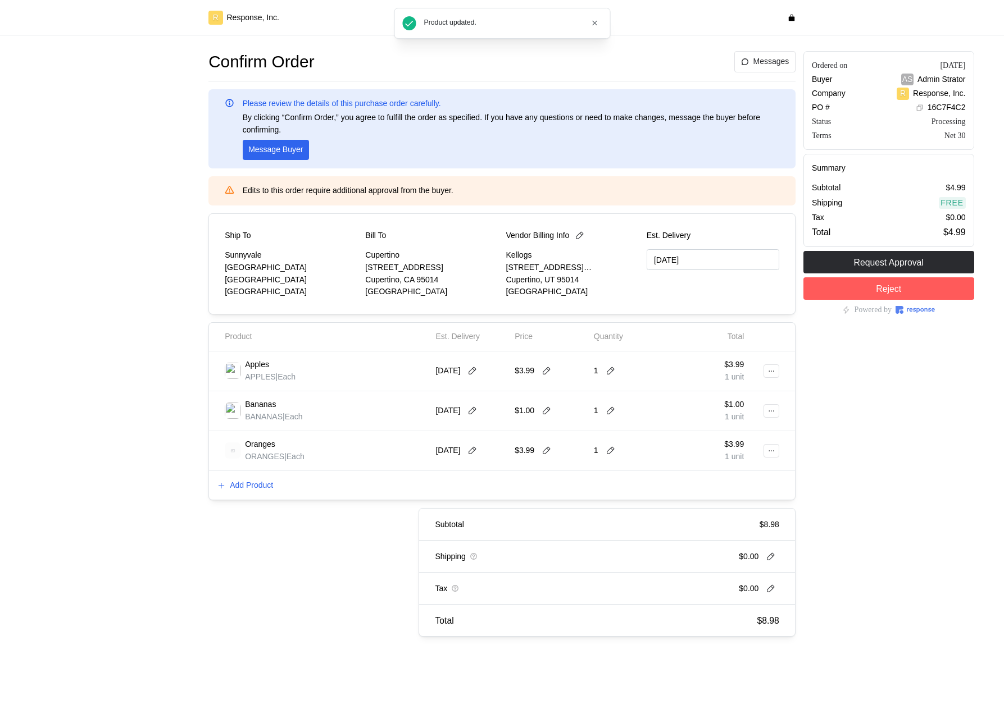
click at [236, 367] on img at bounding box center [233, 371] width 16 height 16
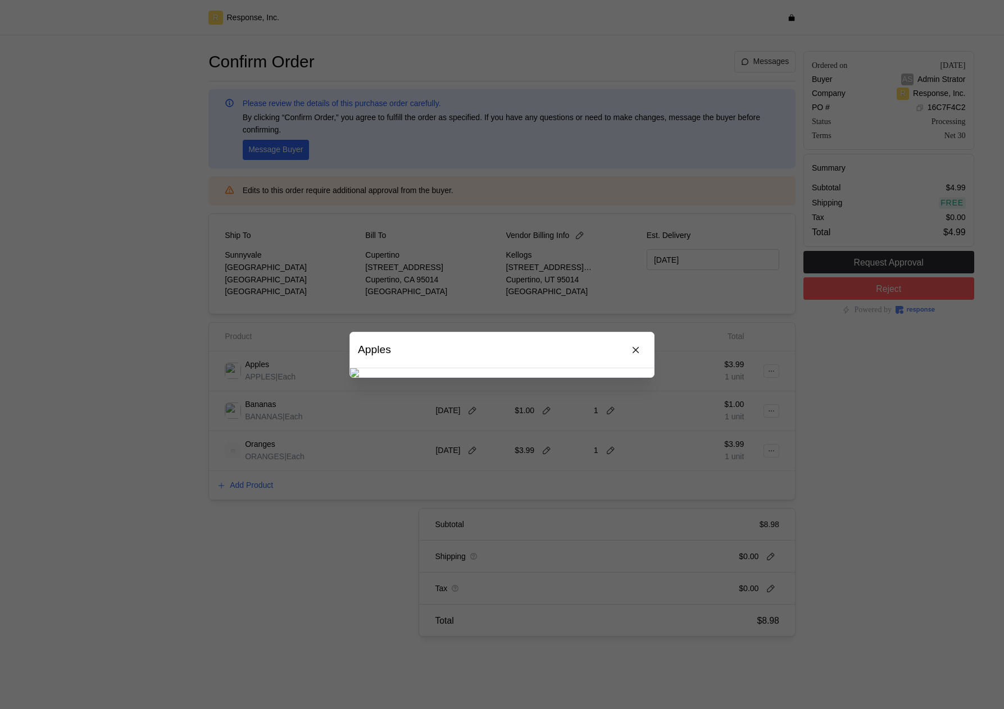
click at [243, 368] on div at bounding box center [502, 354] width 1004 height 709
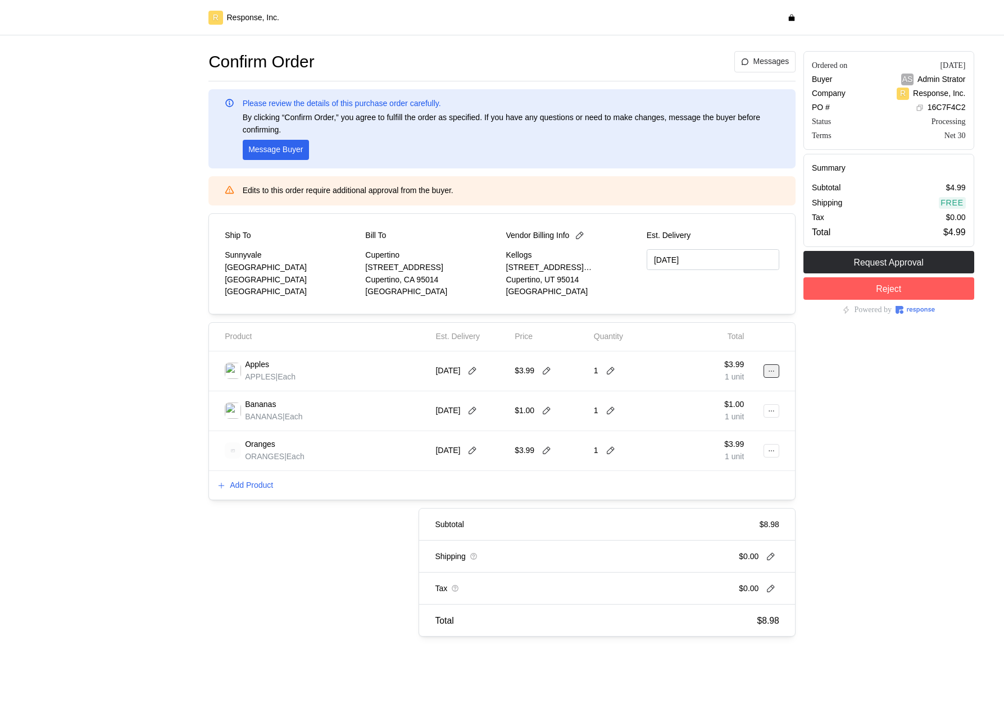
click at [771, 373] on icon at bounding box center [771, 371] width 8 height 8
click at [724, 392] on p "Edit" at bounding box center [735, 395] width 72 height 12
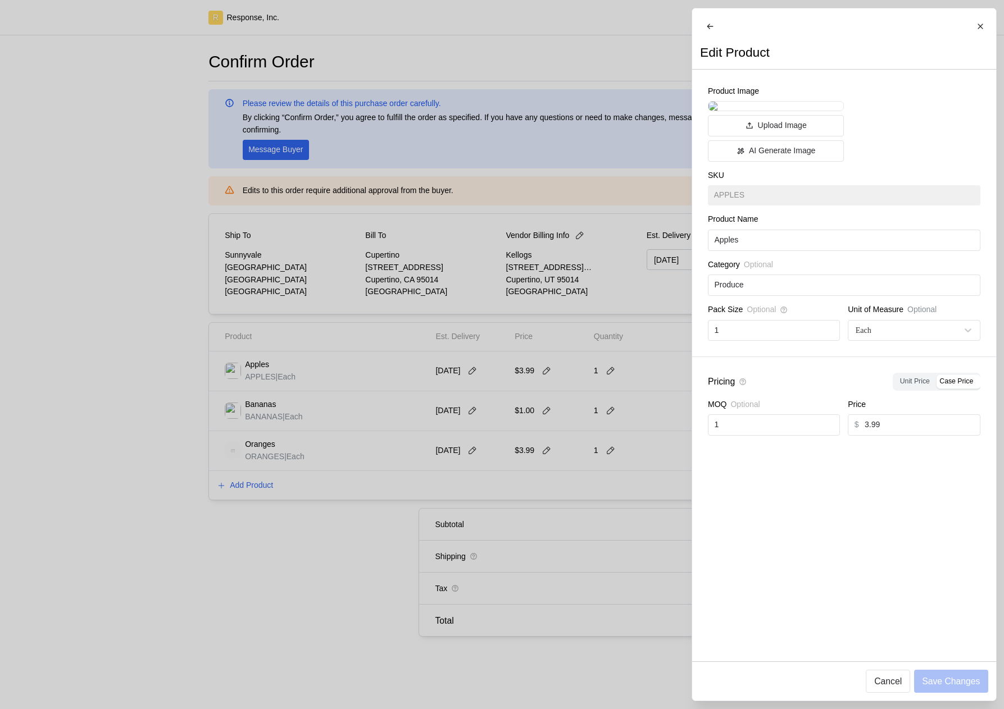
click at [605, 414] on div at bounding box center [502, 354] width 1004 height 709
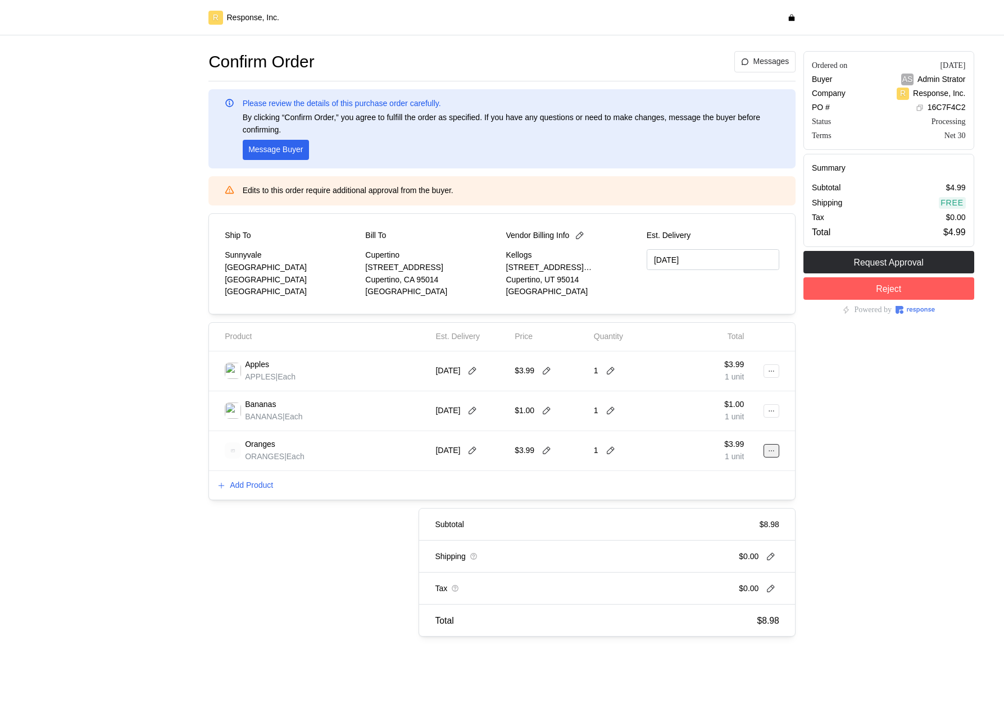
click at [773, 451] on icon at bounding box center [771, 451] width 8 height 8
click at [735, 493] on p "Delete" at bounding box center [735, 494] width 72 height 12
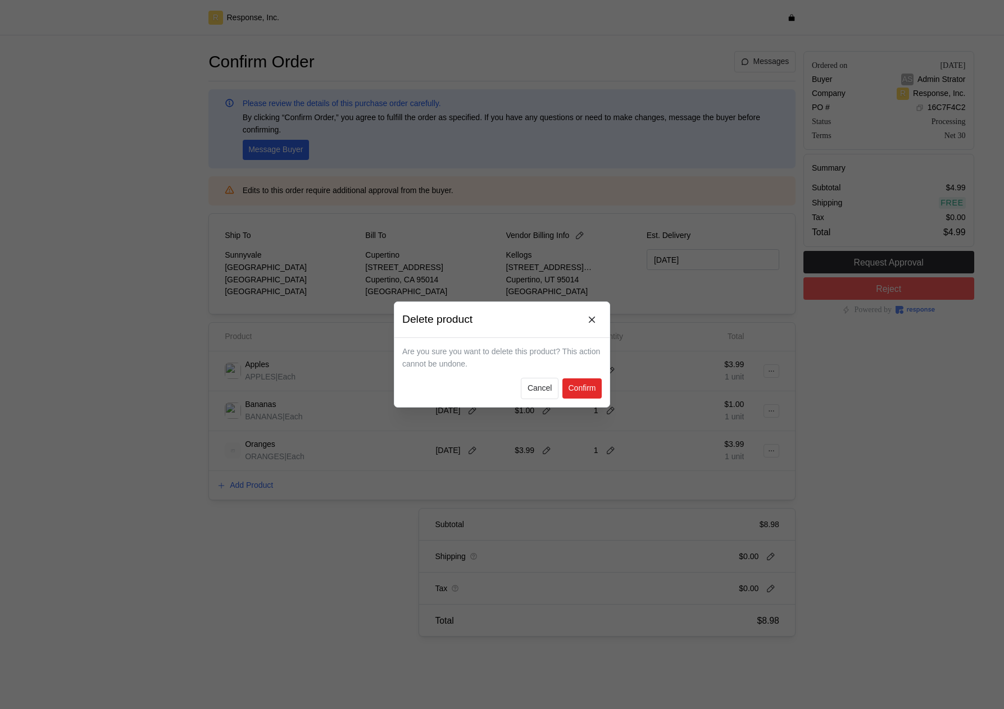
click at [581, 382] on p "Confirm" at bounding box center [582, 388] width 28 height 12
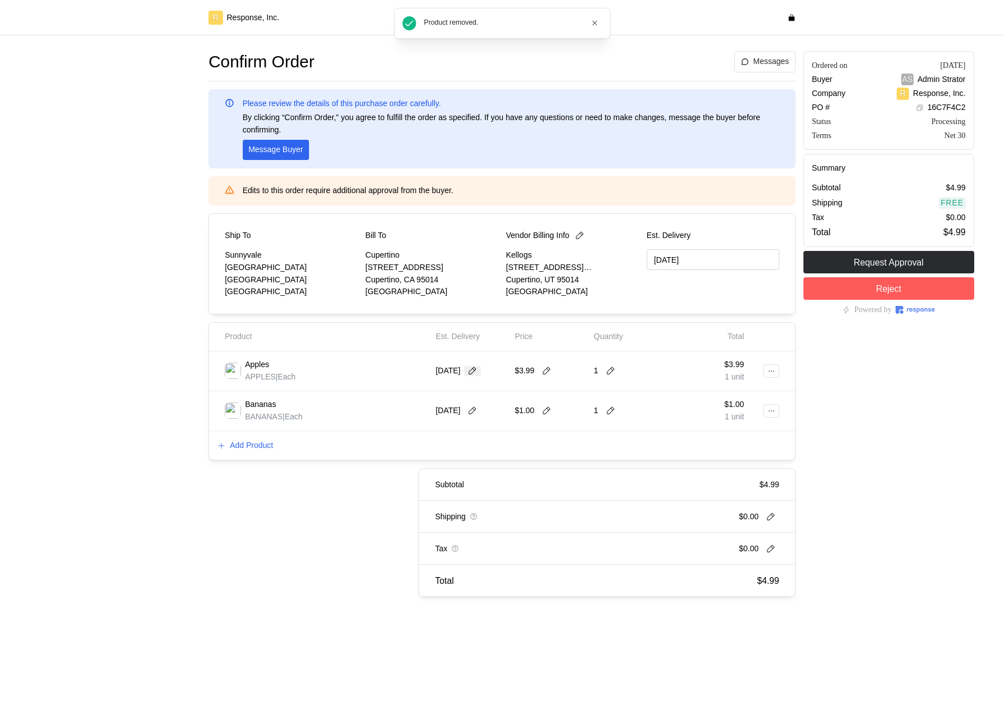
click at [476, 372] on icon at bounding box center [472, 371] width 10 height 10
click at [521, 442] on button "2" at bounding box center [518, 440] width 21 height 21
type input "[DATE]"
click at [547, 370] on icon at bounding box center [547, 371] width 8 height 8
type input "3"
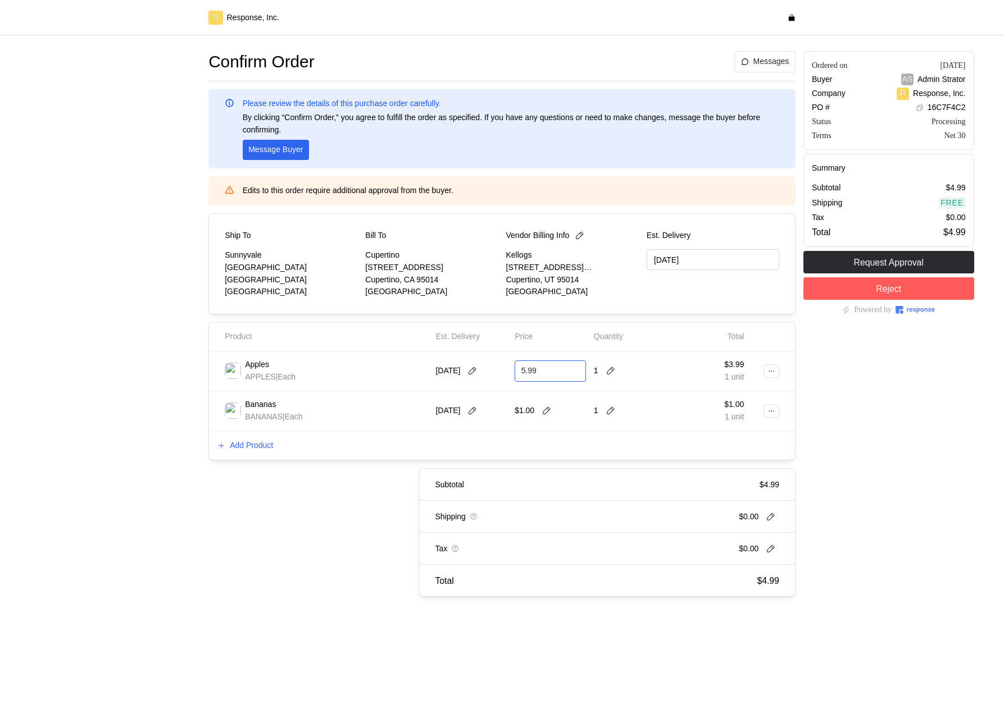
type input "5.99"
click at [608, 372] on icon at bounding box center [610, 371] width 10 height 10
click at [624, 434] on div "3 $17.97" at bounding box center [652, 438] width 101 height 12
click at [769, 370] on icon at bounding box center [771, 371] width 8 height 8
click at [449, 396] on div "[DATE]" at bounding box center [470, 410] width 79 height 31
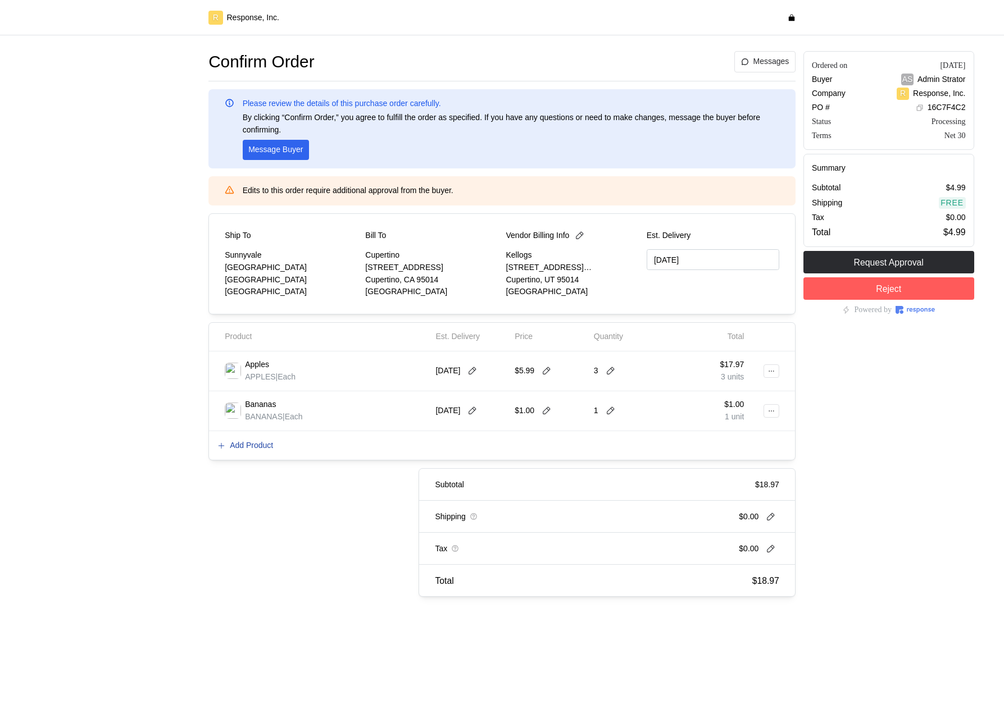
click at [252, 445] on p "Add Product" at bounding box center [251, 446] width 43 height 12
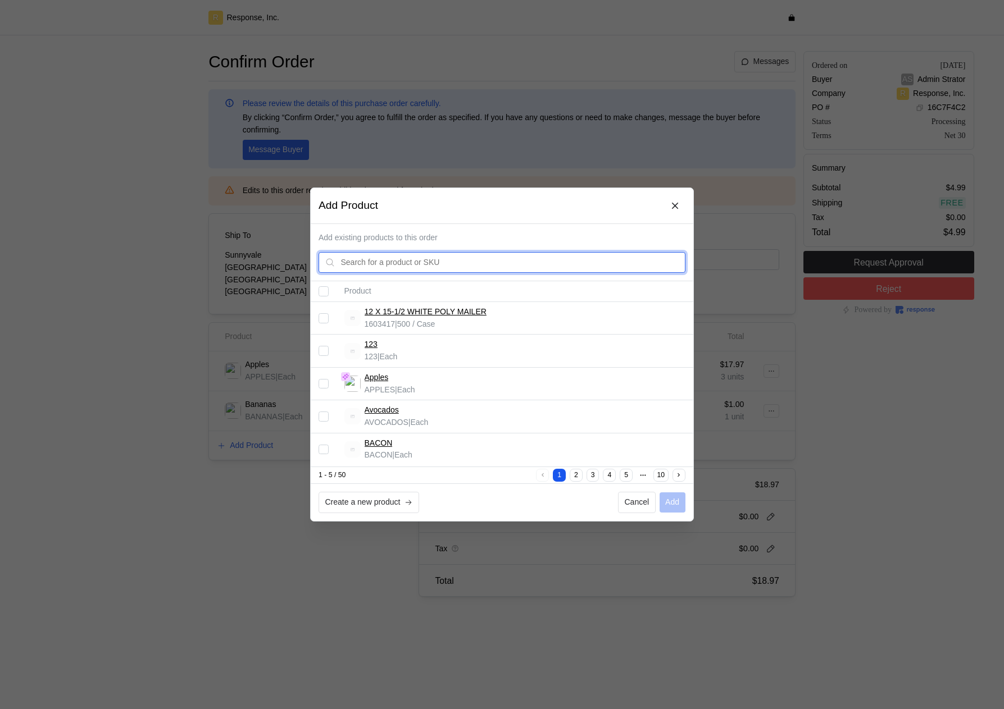
click at [408, 267] on input "text" at bounding box center [510, 263] width 338 height 20
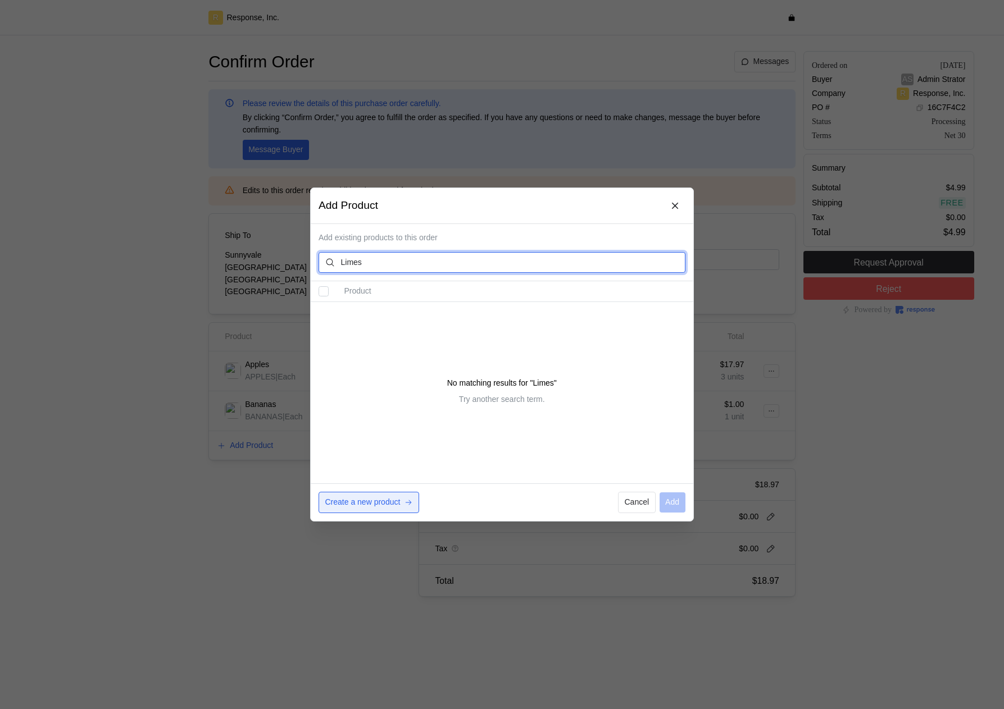
type input "Limes"
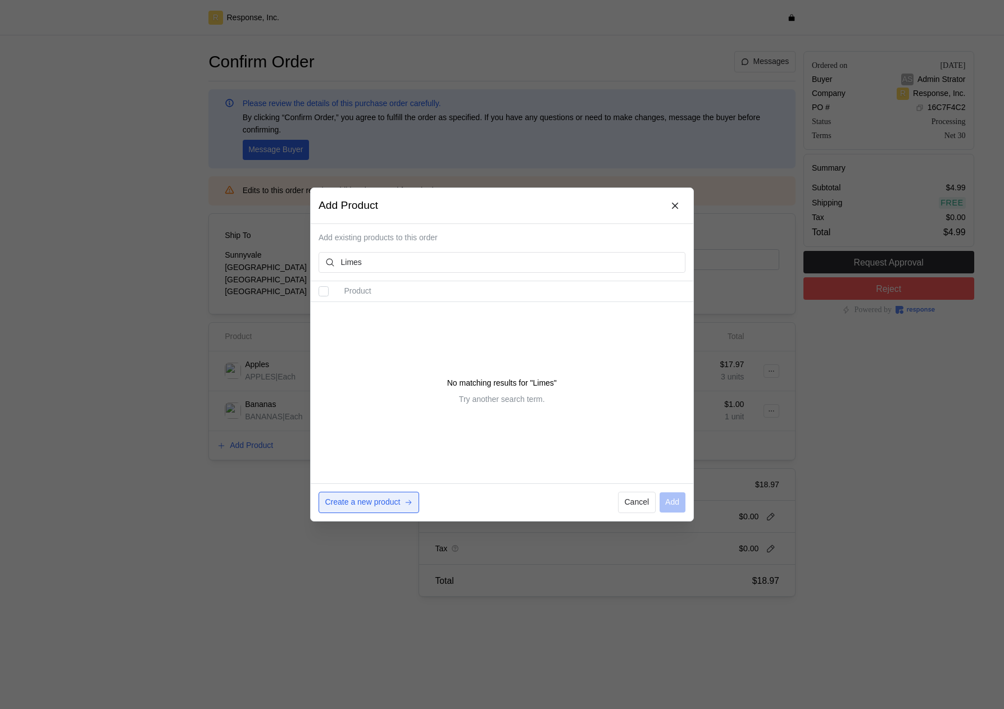
click at [381, 507] on p "Create a new product" at bounding box center [362, 502] width 75 height 12
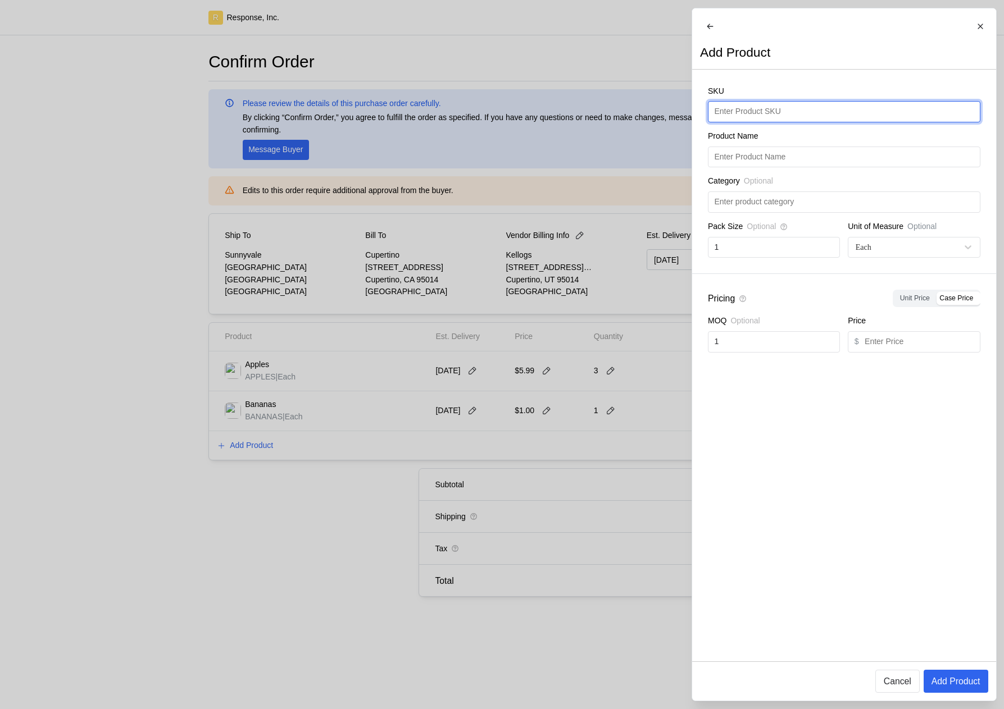
click at [837, 122] on input "text" at bounding box center [843, 112] width 259 height 20
type input "Limes"
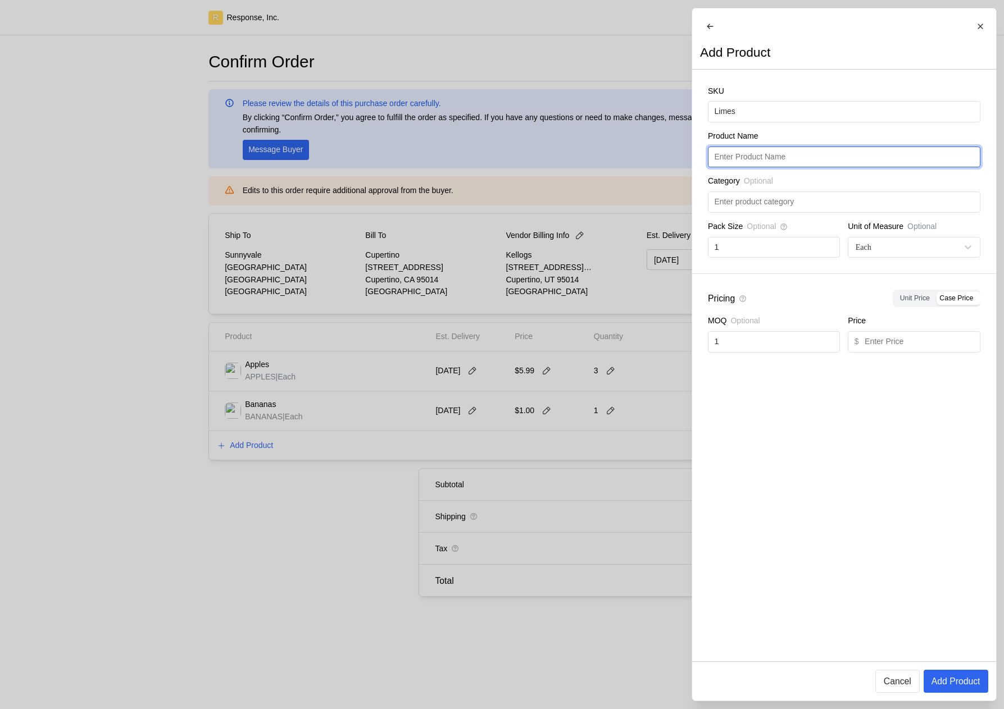
click at [814, 157] on input "text" at bounding box center [843, 157] width 259 height 20
paste input "Limes"
type input "Limes"
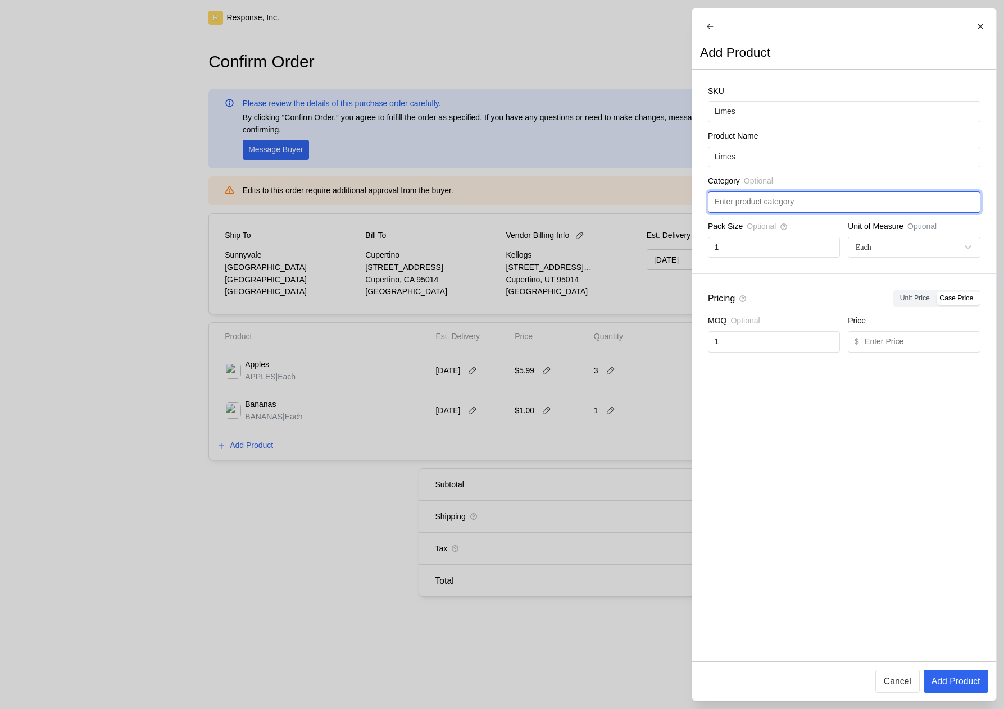
click at [794, 210] on input "text" at bounding box center [843, 202] width 259 height 20
type input "Produce"
click at [875, 352] on input "text" at bounding box center [918, 342] width 109 height 20
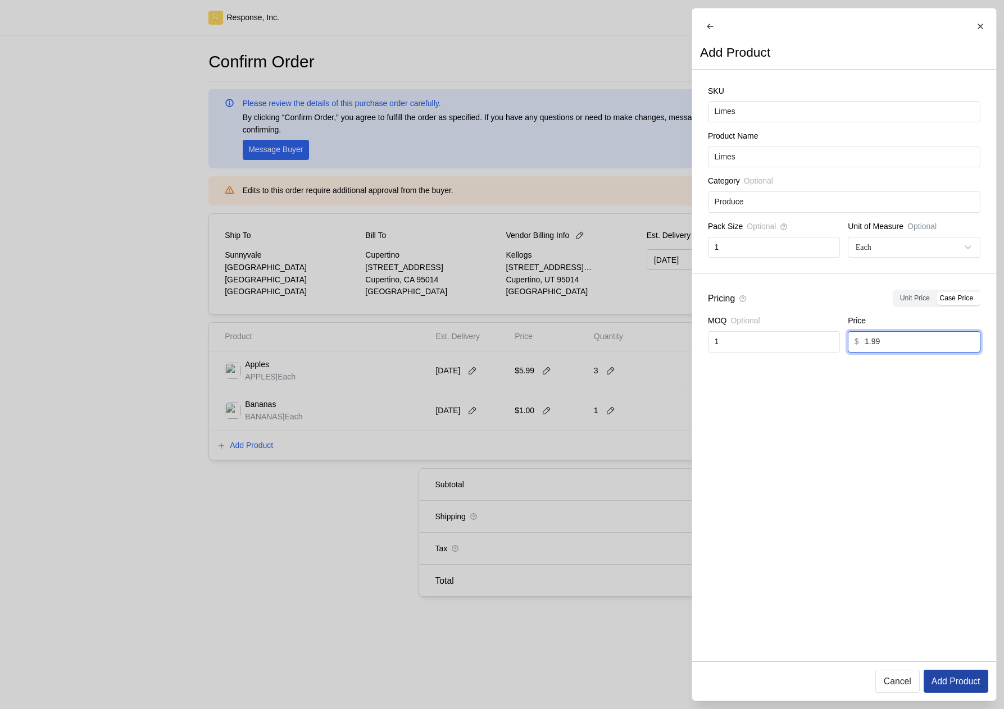
type input "1.99"
click at [944, 681] on p "Add Product" at bounding box center [955, 681] width 49 height 14
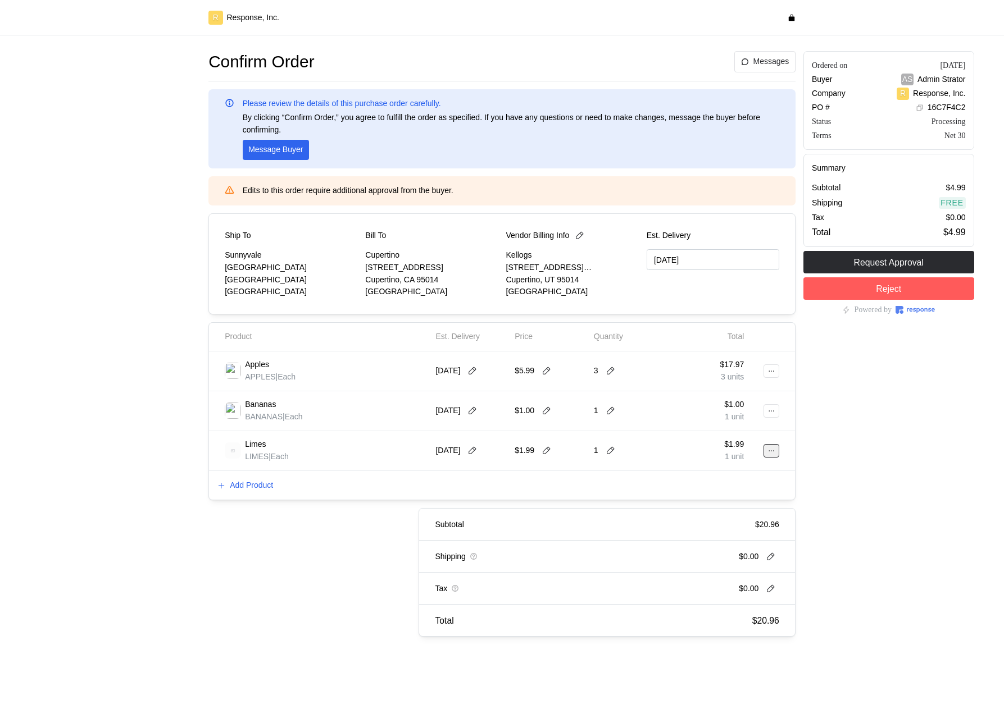
click at [764, 452] on button at bounding box center [771, 450] width 16 height 13
click at [735, 472] on p "Edit" at bounding box center [735, 474] width 72 height 12
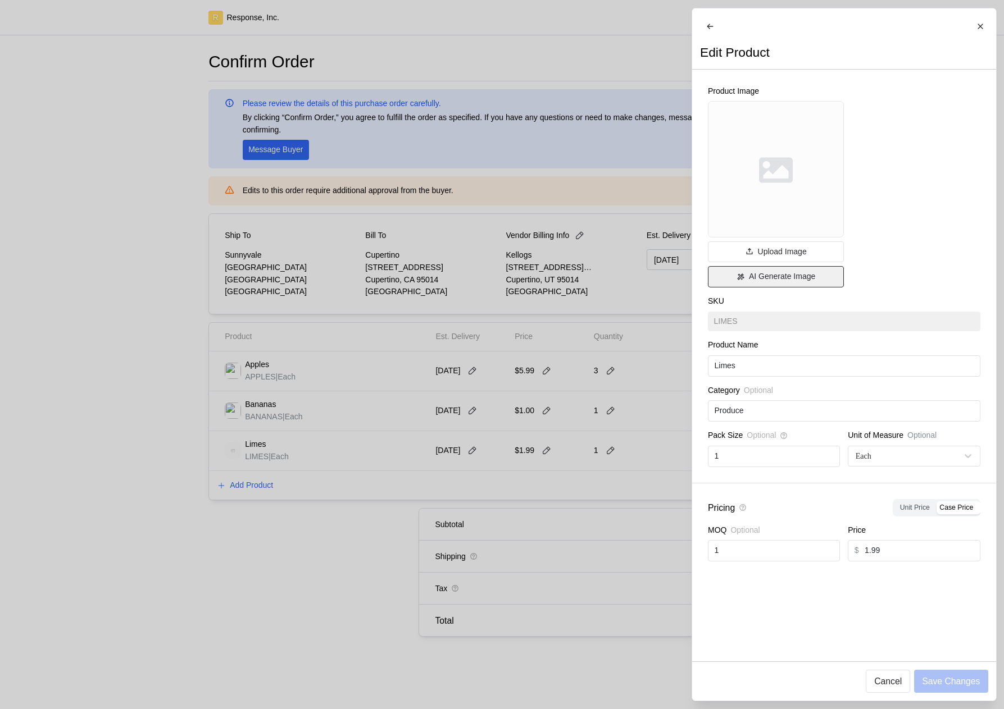
click at [769, 283] on p "AI Generate Image" at bounding box center [781, 277] width 66 height 12
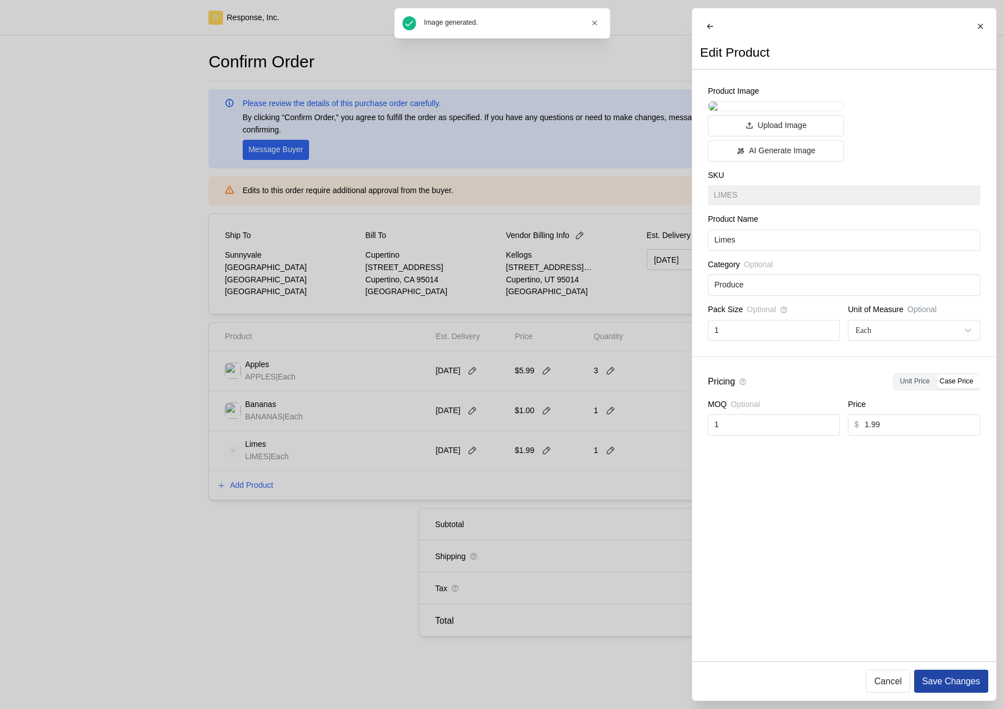
click at [940, 686] on p "Save Changes" at bounding box center [951, 681] width 58 height 14
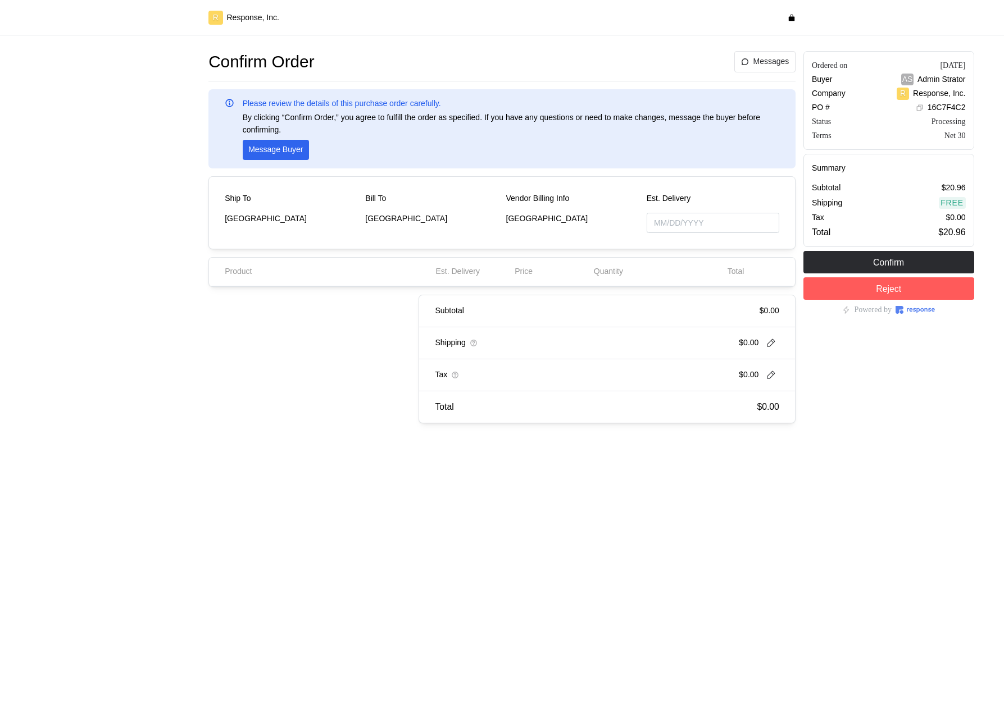
type input "[DATE]"
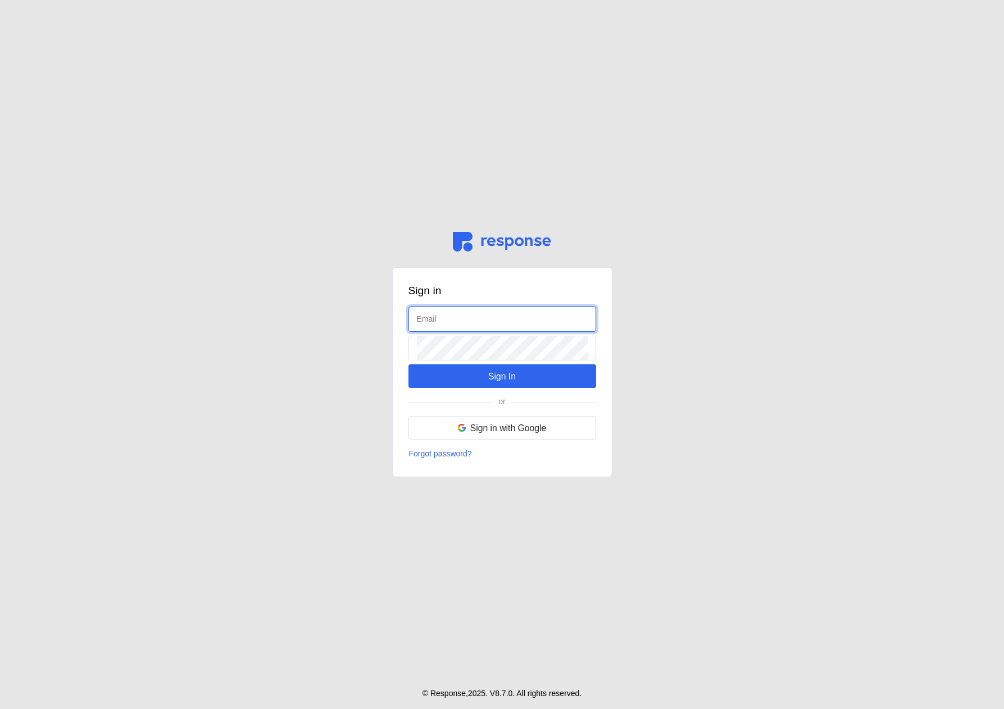
click at [474, 314] on input "text" at bounding box center [502, 319] width 171 height 24
type input "[EMAIL_ADDRESS][DOMAIN_NAME]"
